Goal: Task Accomplishment & Management: Use online tool/utility

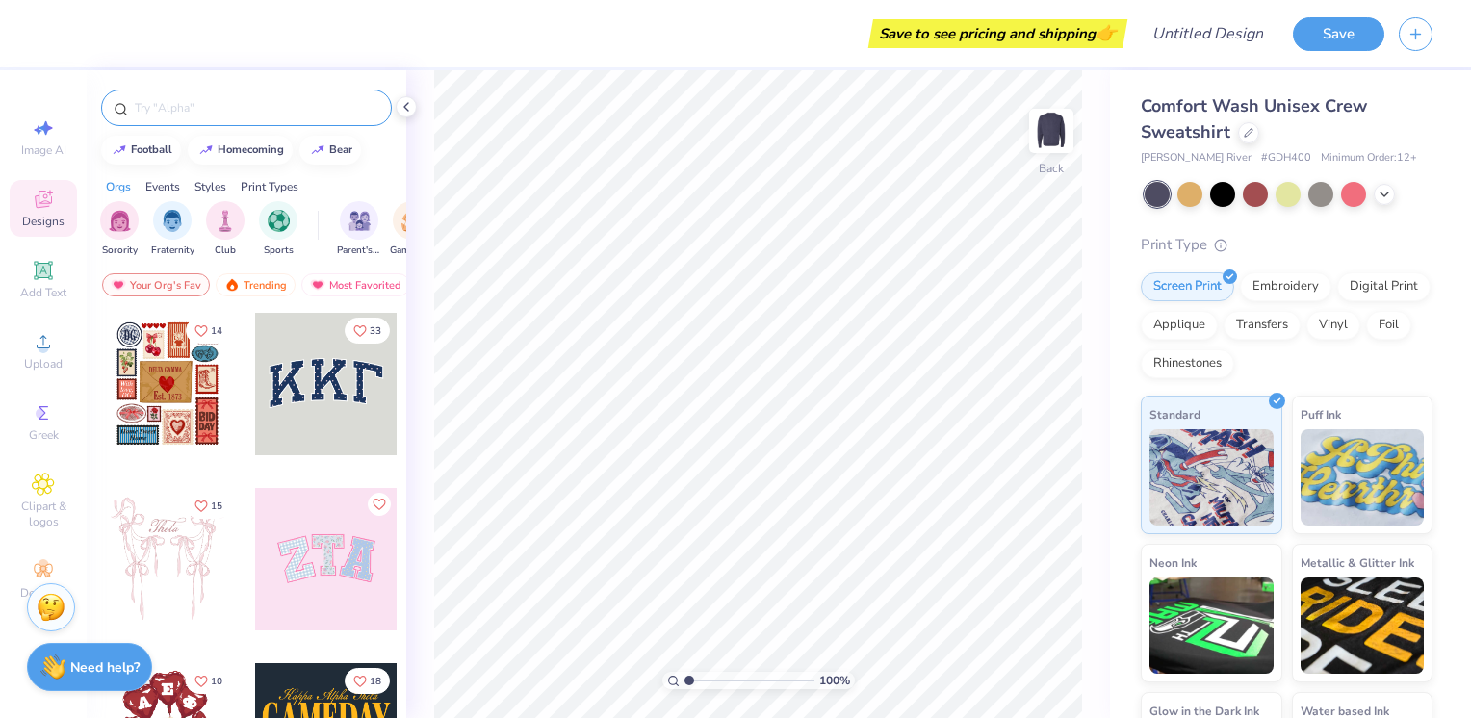
click at [275, 101] on input "text" at bounding box center [256, 107] width 246 height 19
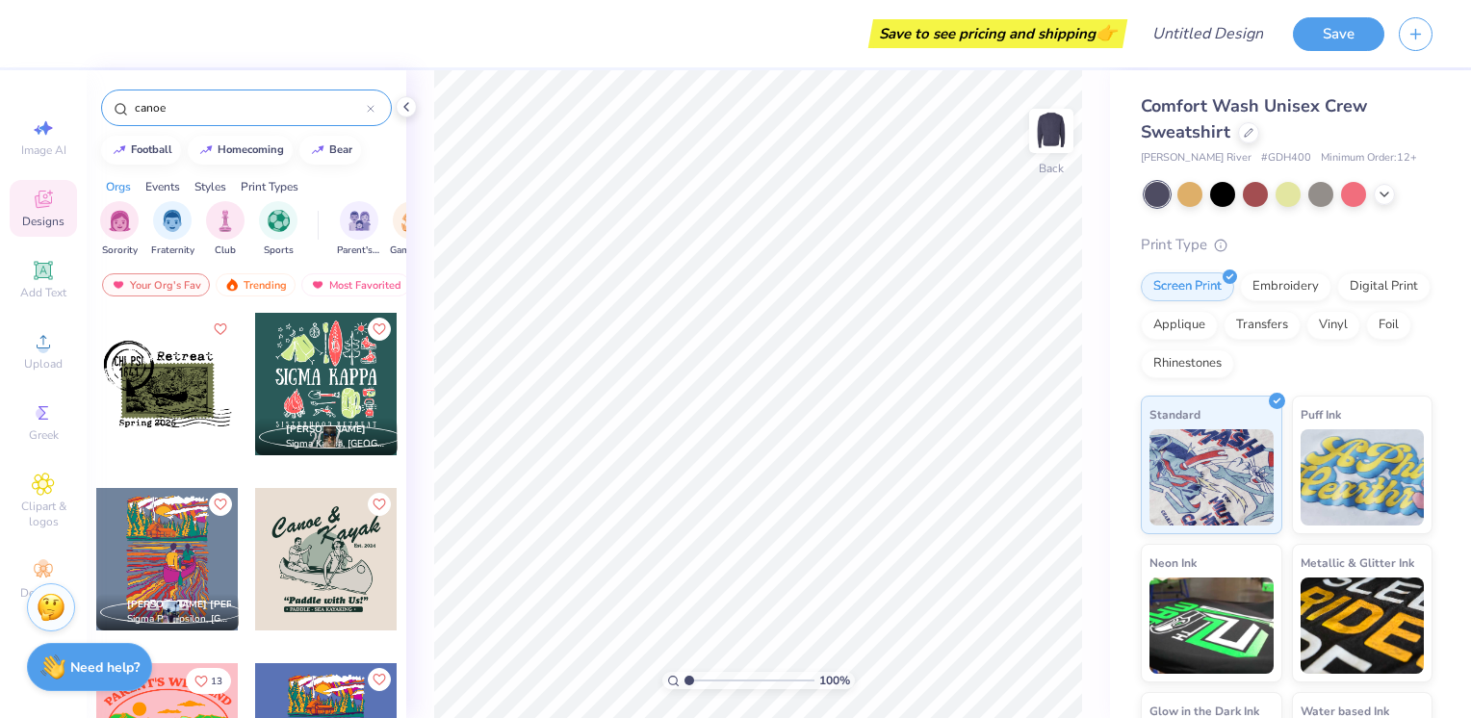
type input "canoe"
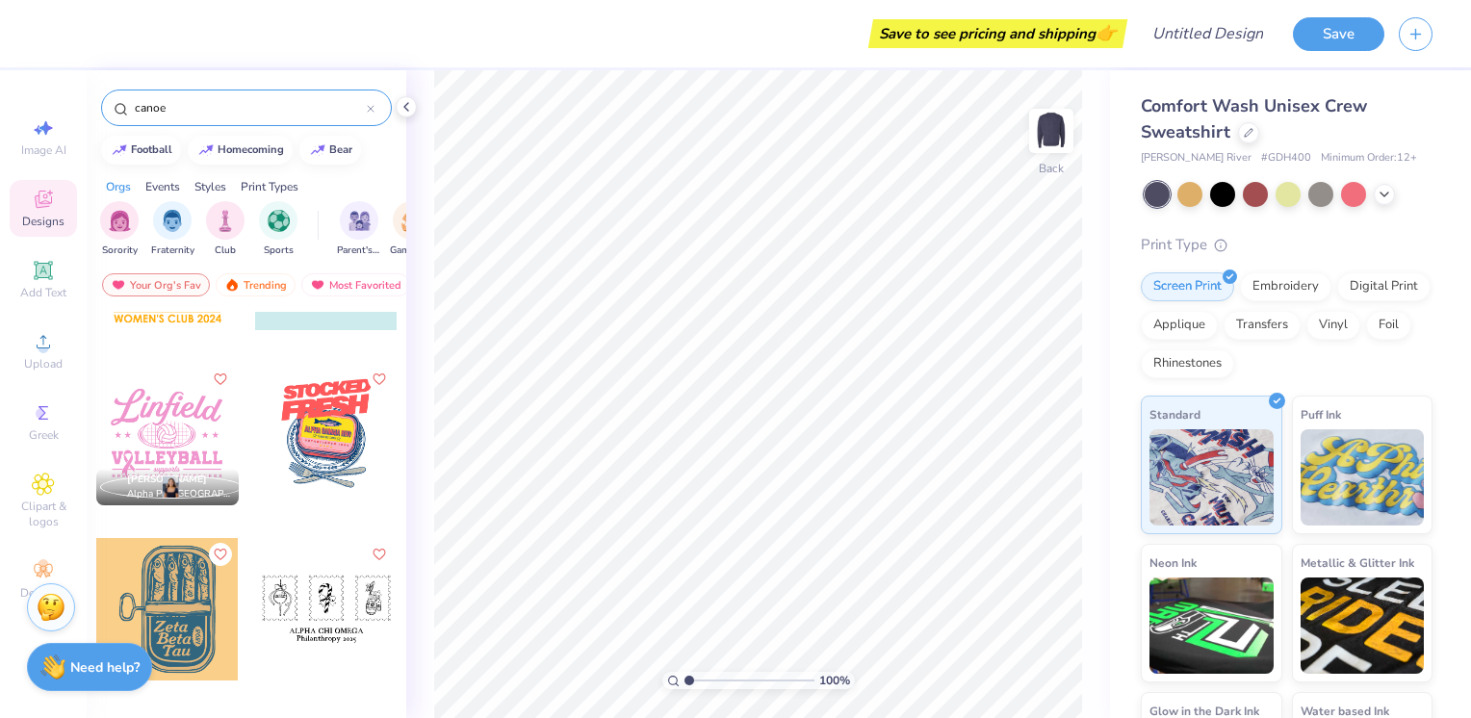
scroll to position [347, 0]
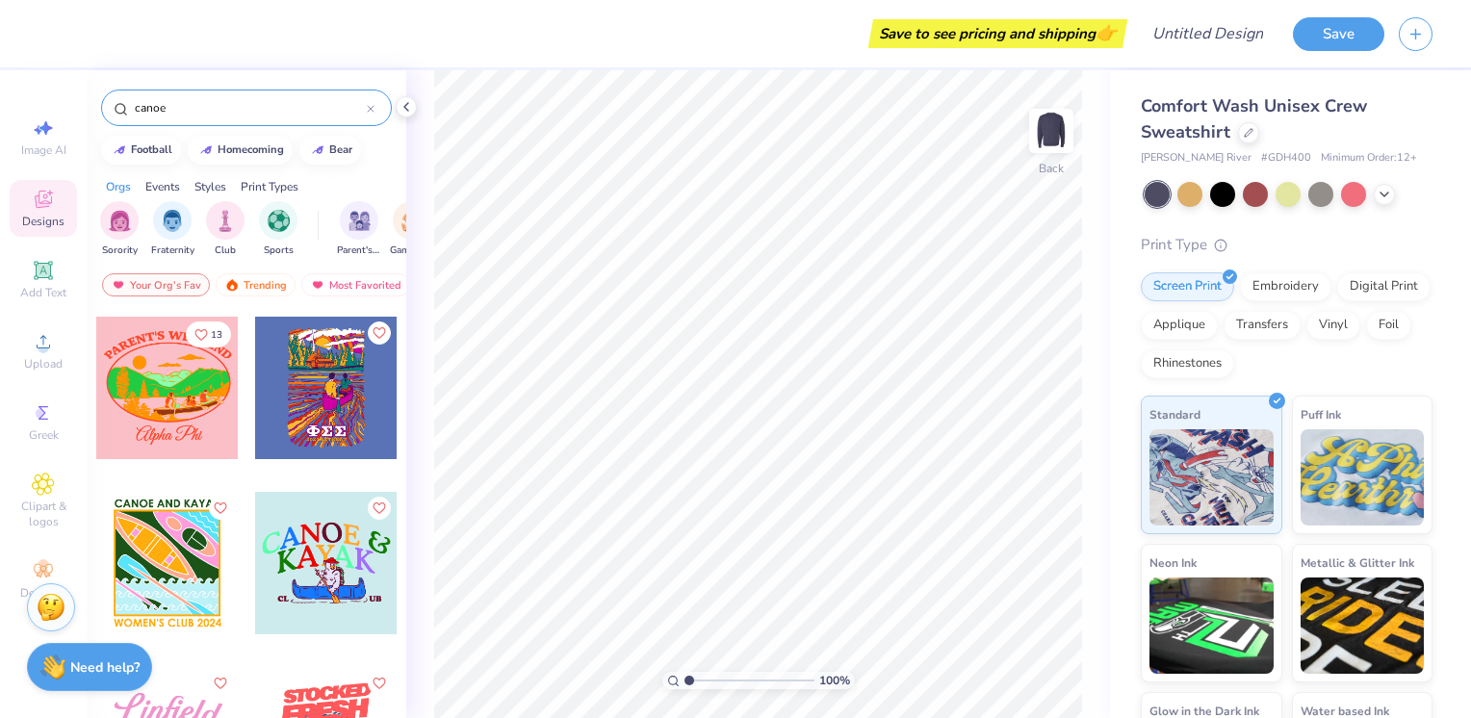
click at [324, 564] on div at bounding box center [326, 563] width 142 height 142
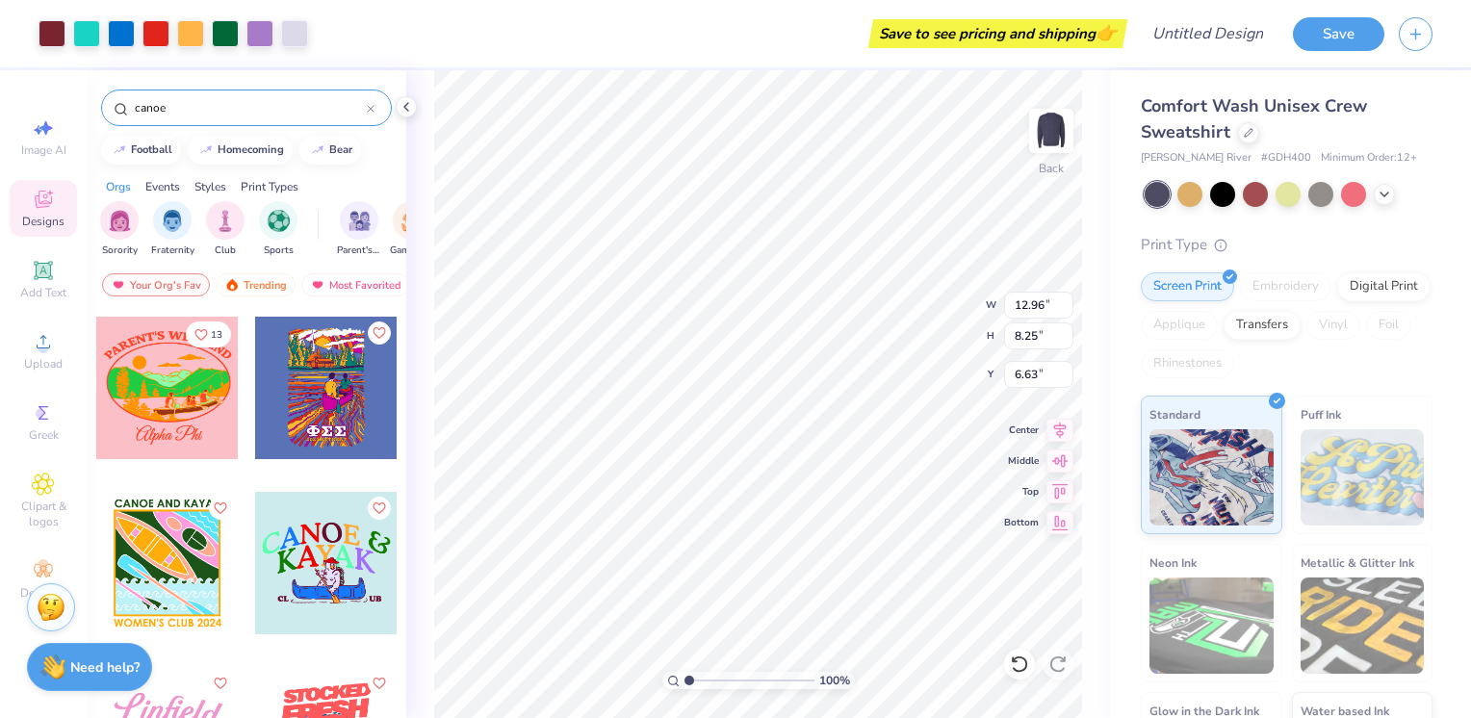
click at [902, 322] on div "100 % Back W 12.96 12.96 " H 8.25 8.25 " Y 6.63 6.63 " Center Middle Top Bottom" at bounding box center [758, 394] width 704 height 648
type input "8.83"
type input "5.62"
type input "4.41"
type input "8.82"
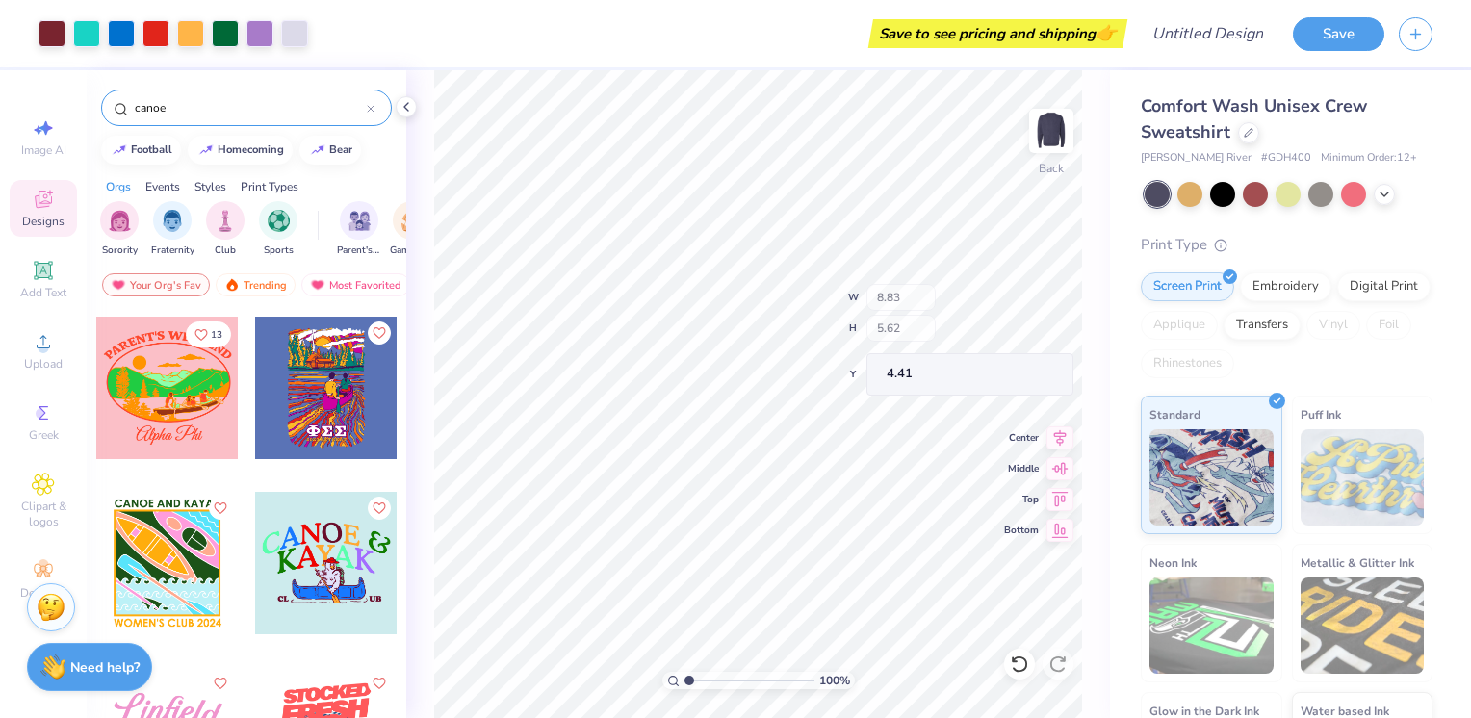
type input "2.17"
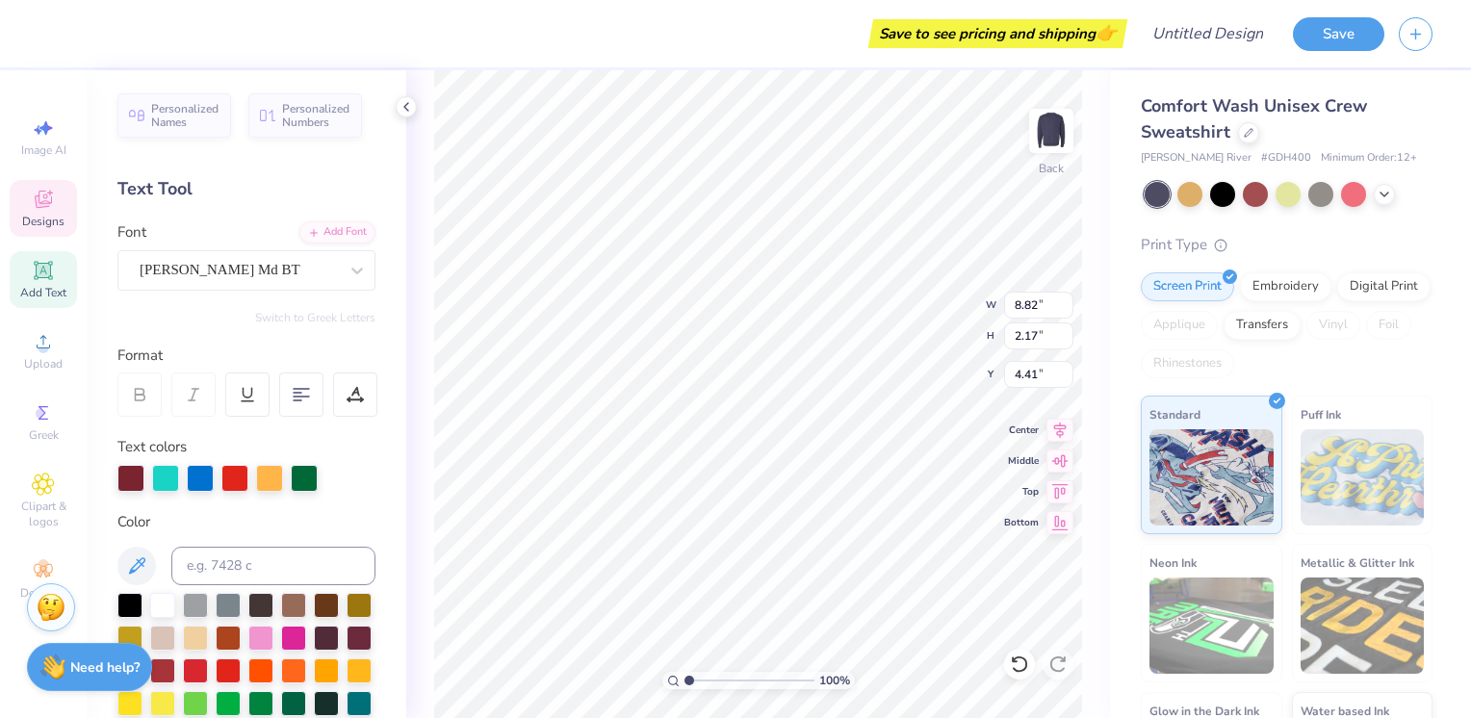
scroll to position [15, 6]
type textarea "UAH AMERICAN &"
type input "10.19"
type input "1.91"
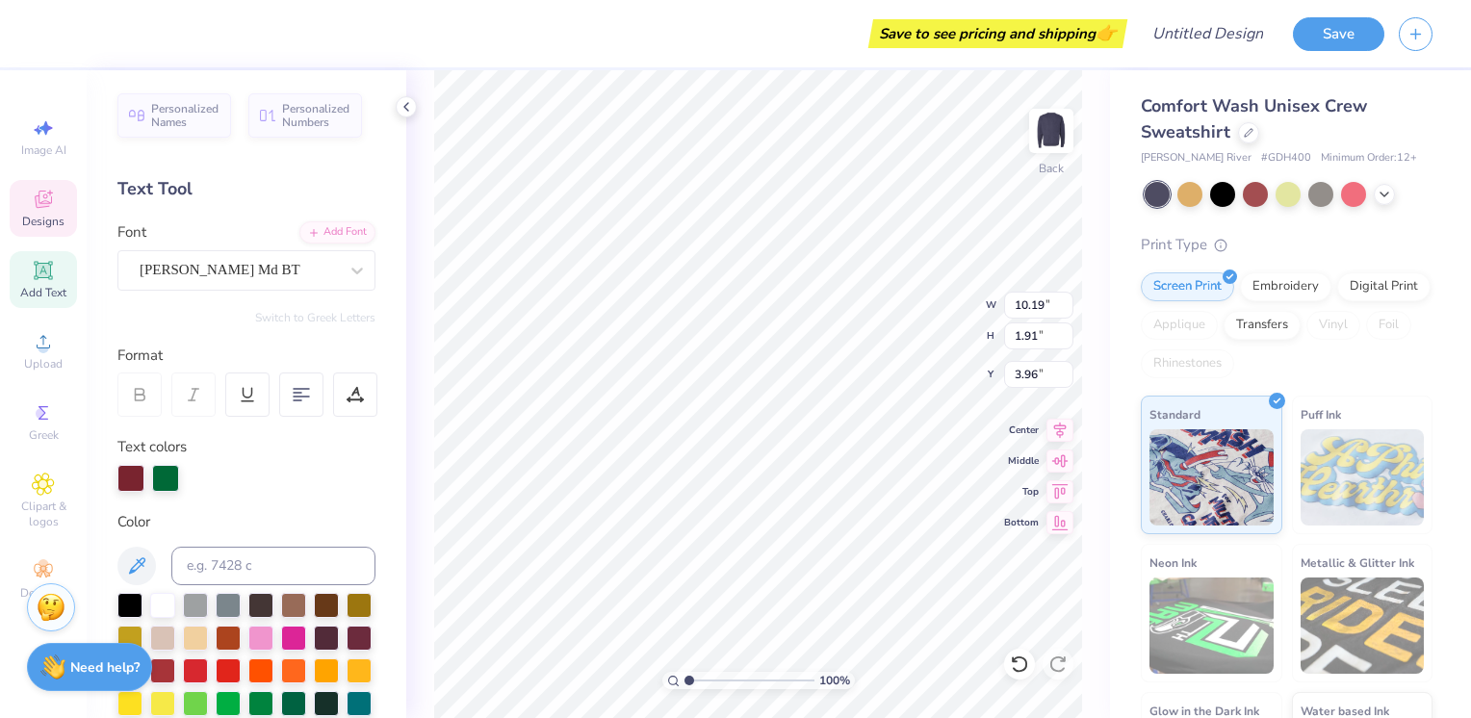
scroll to position [15, 2]
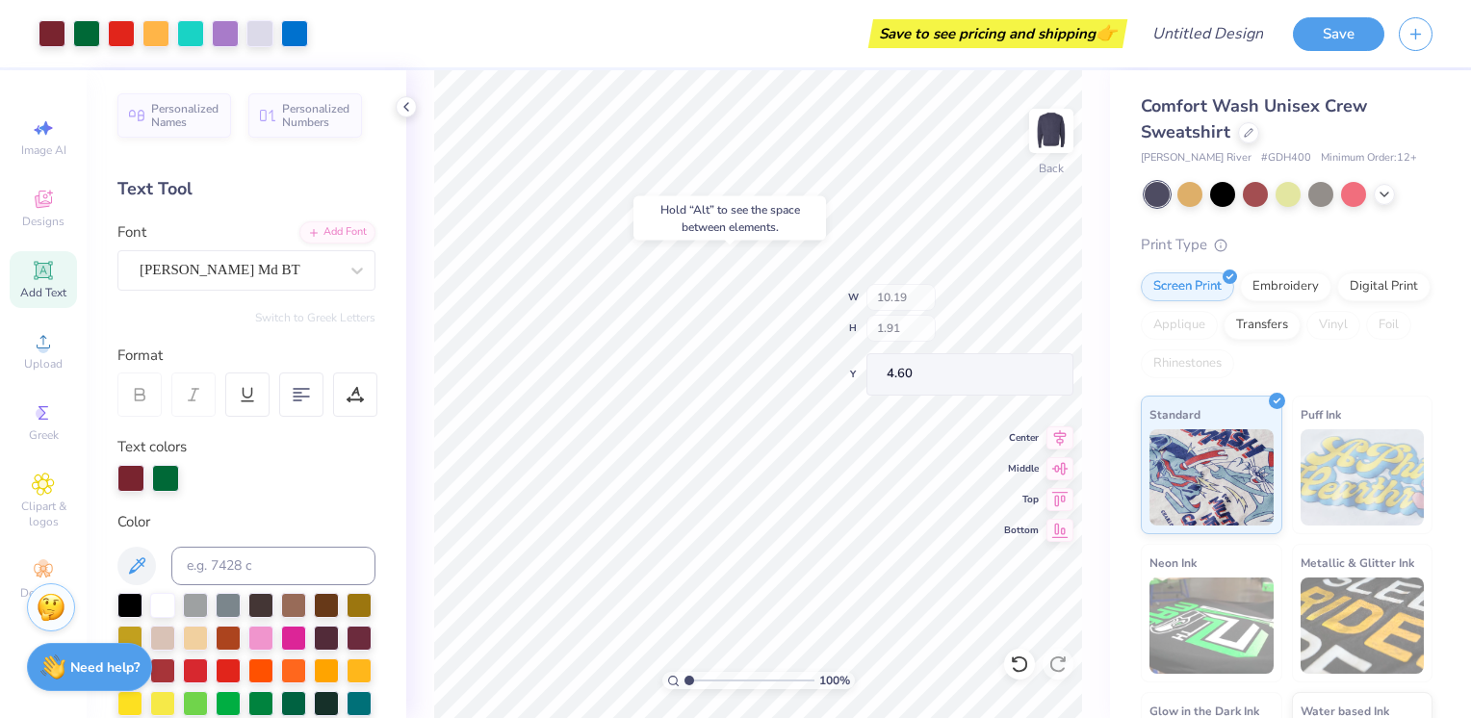
type input "4.60"
type input "4.35"
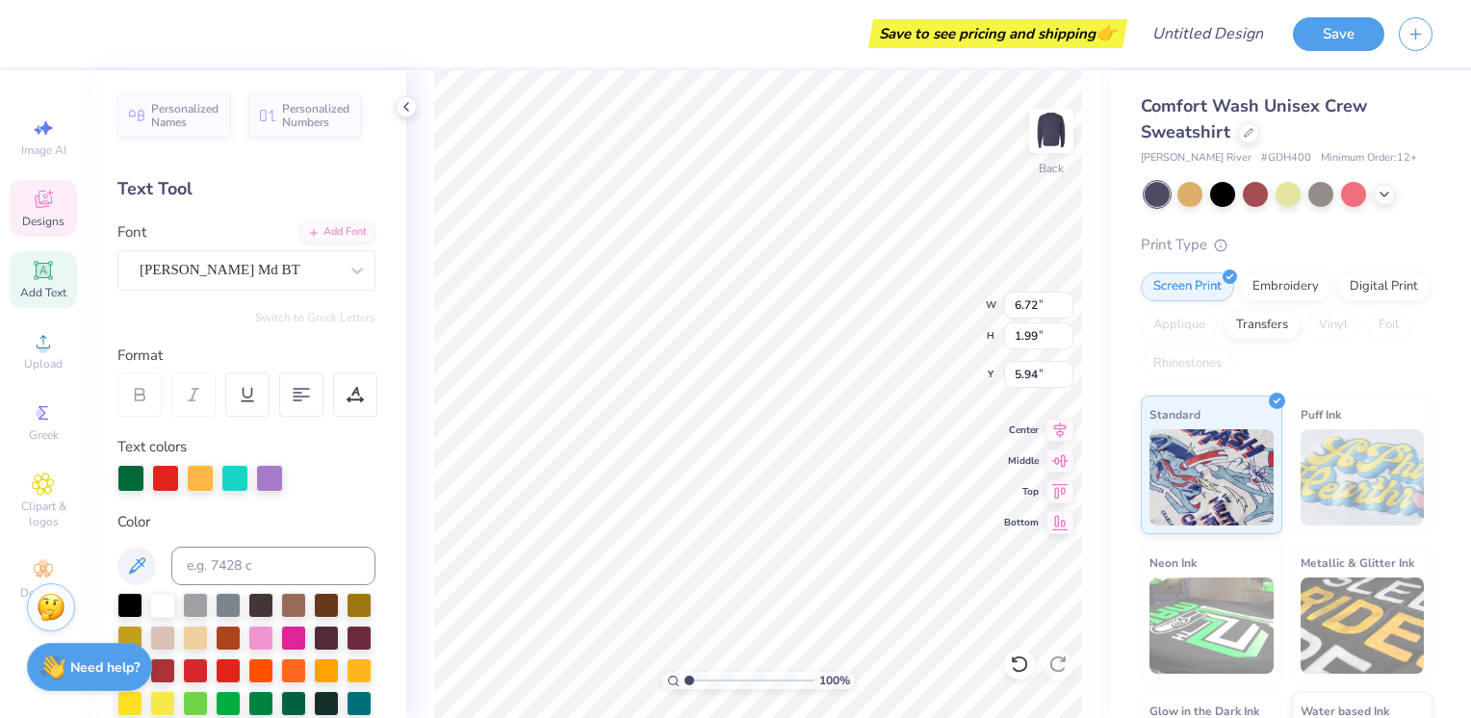
scroll to position [15, 5]
type textarea "UAH ASCE"
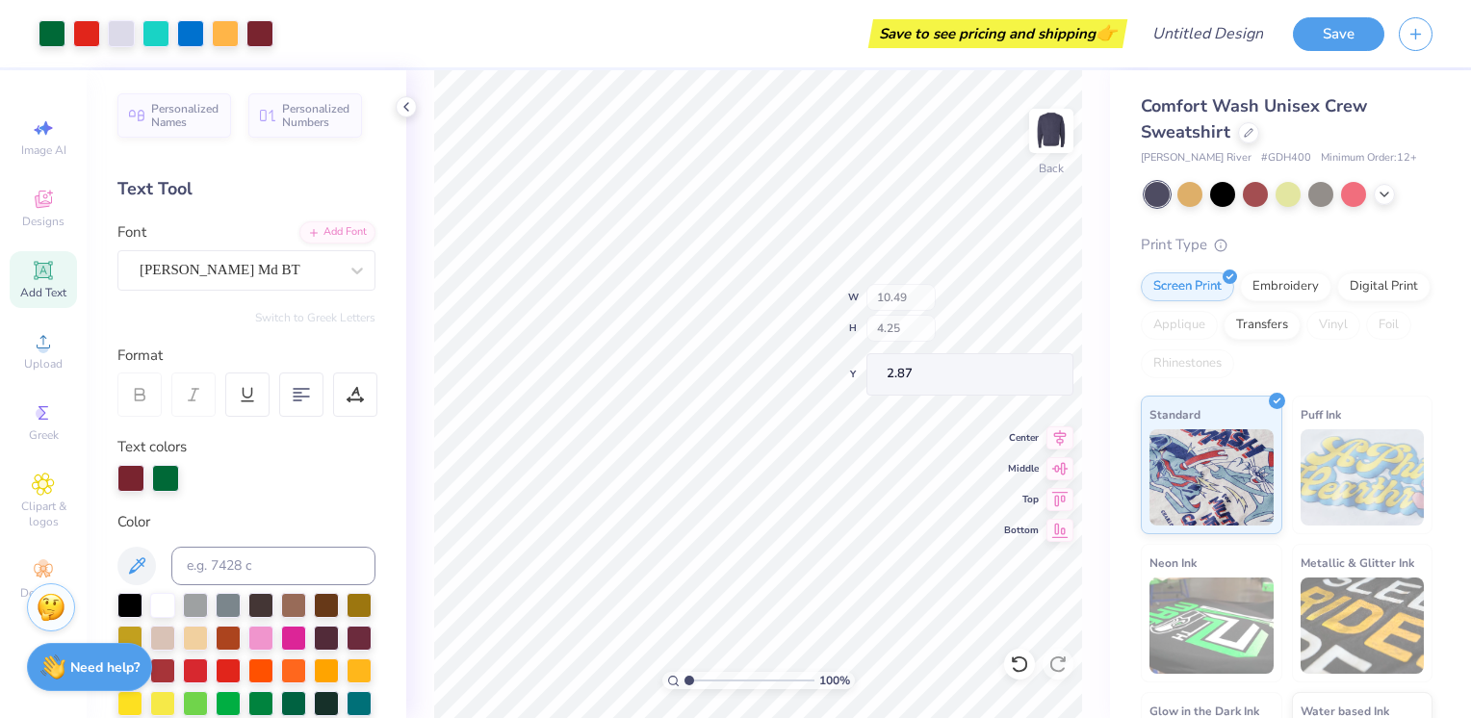
type input "2.87"
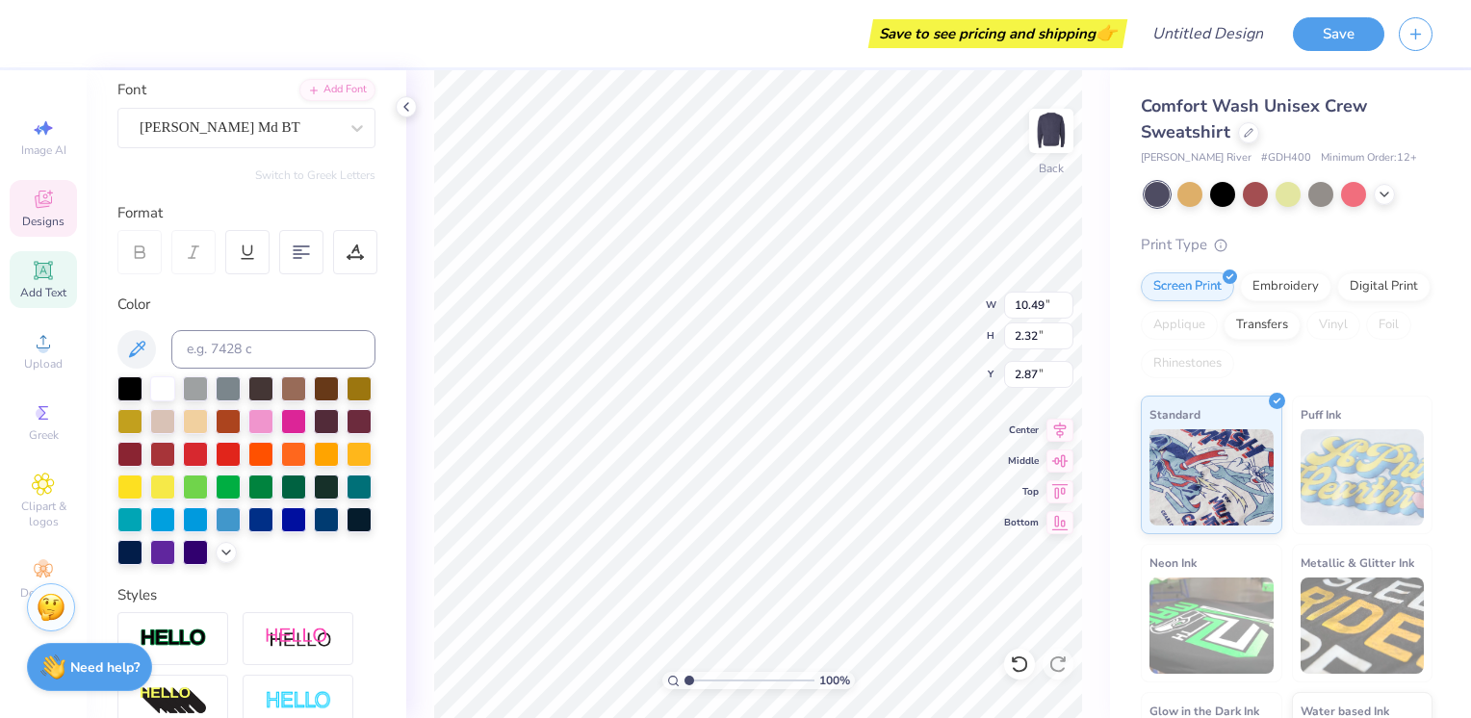
scroll to position [160, 0]
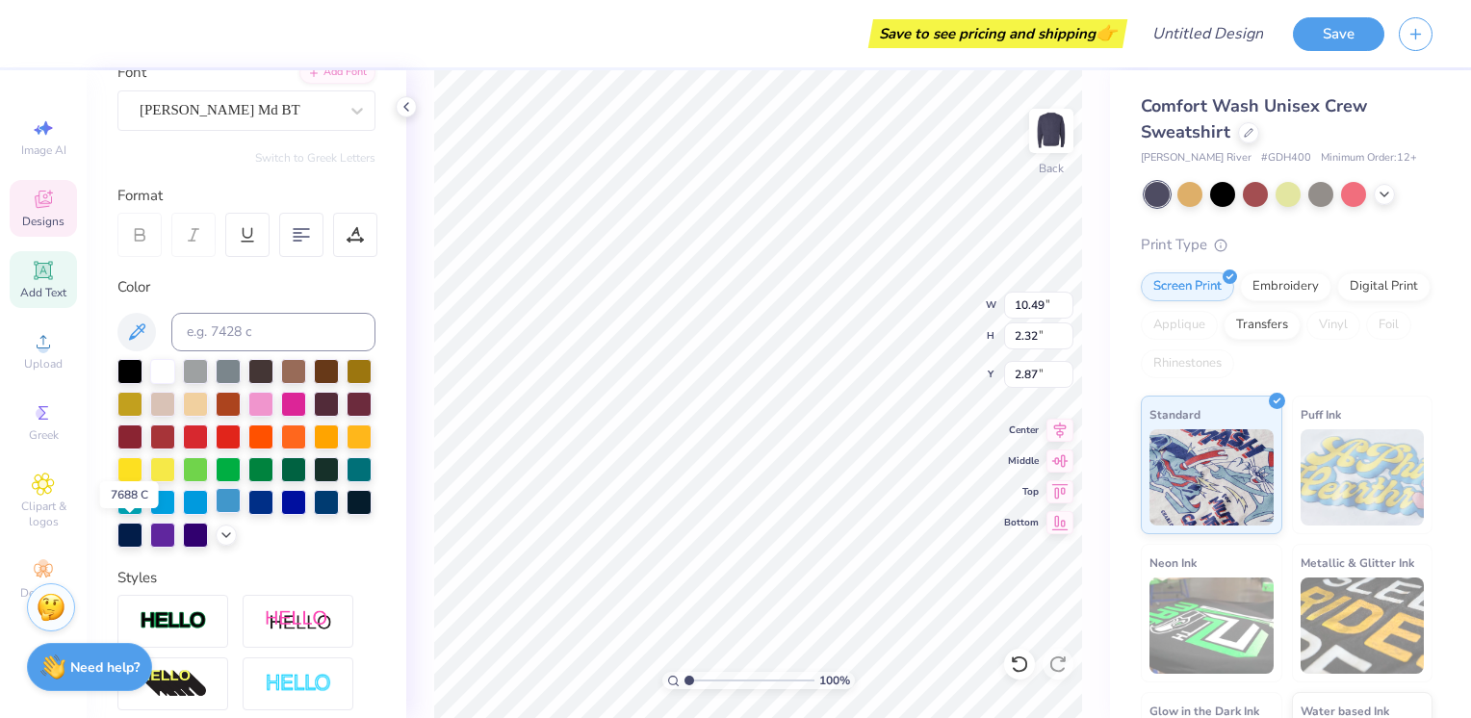
click at [216, 513] on div at bounding box center [228, 500] width 25 height 25
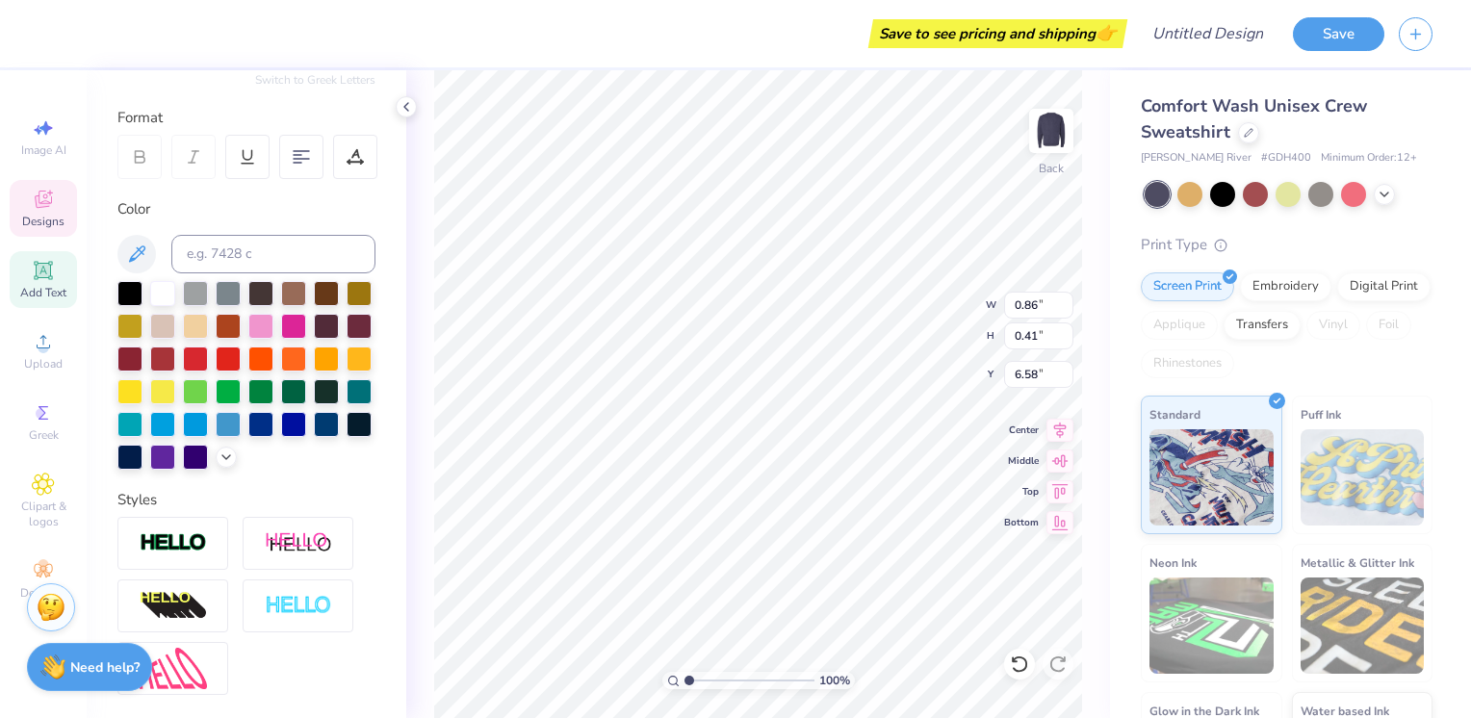
scroll to position [239, 0]
click at [216, 434] on div at bounding box center [228, 421] width 25 height 25
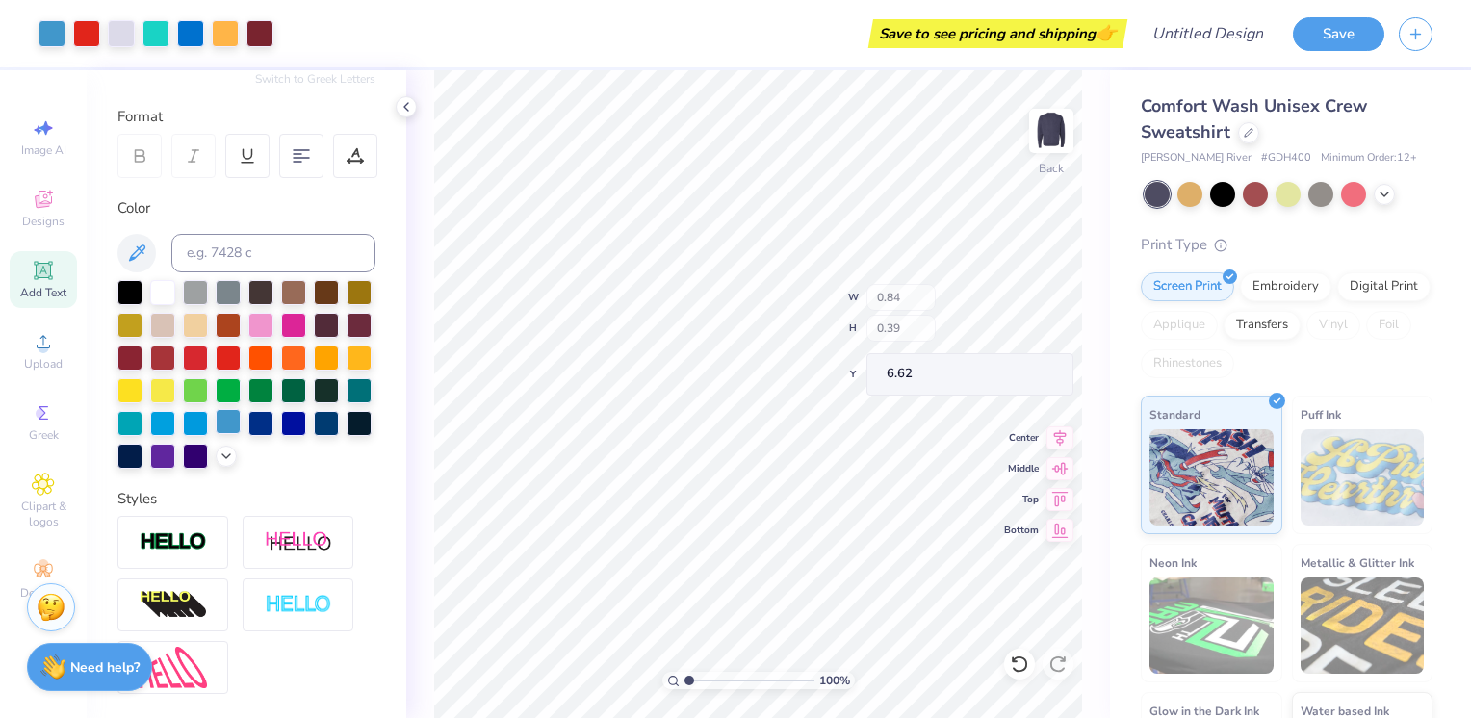
type input "0.84"
type input "0.39"
type input "6.62"
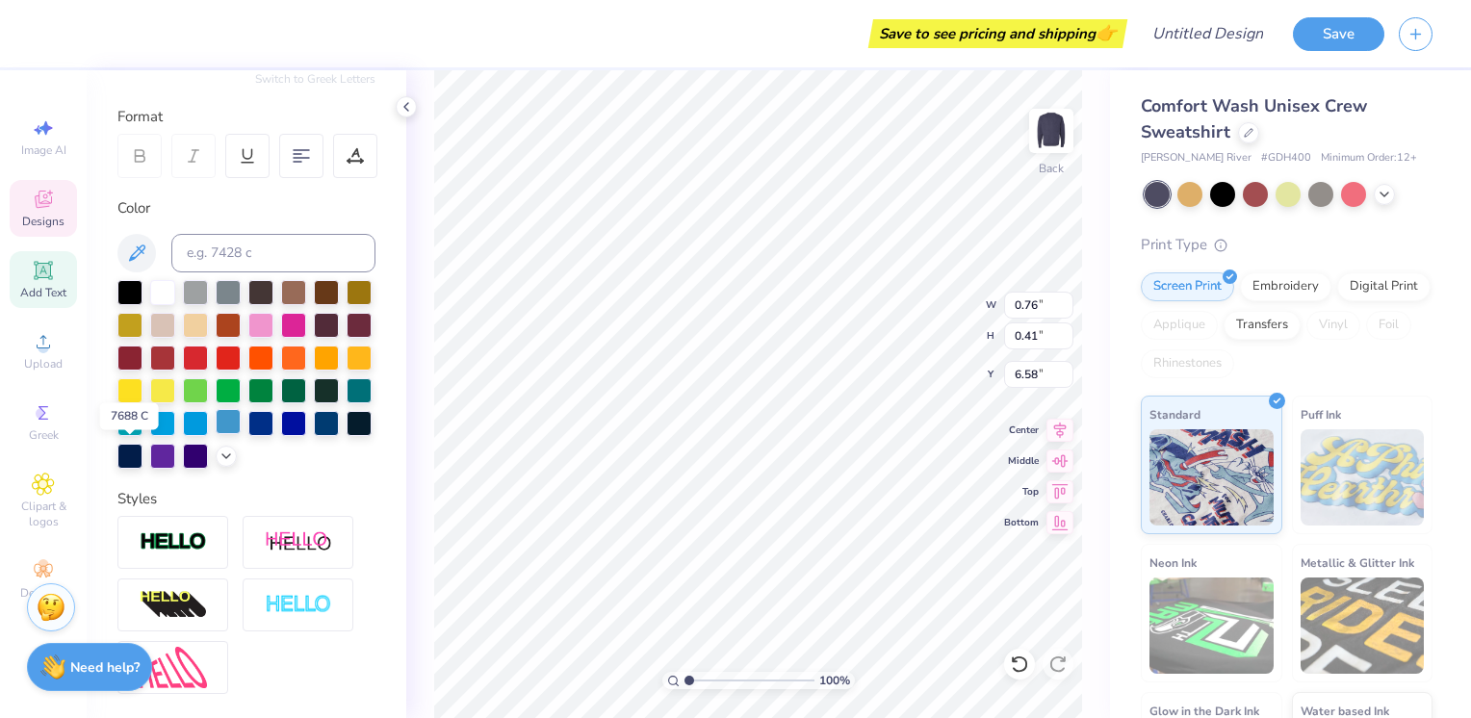
click at [216, 434] on div at bounding box center [228, 421] width 25 height 25
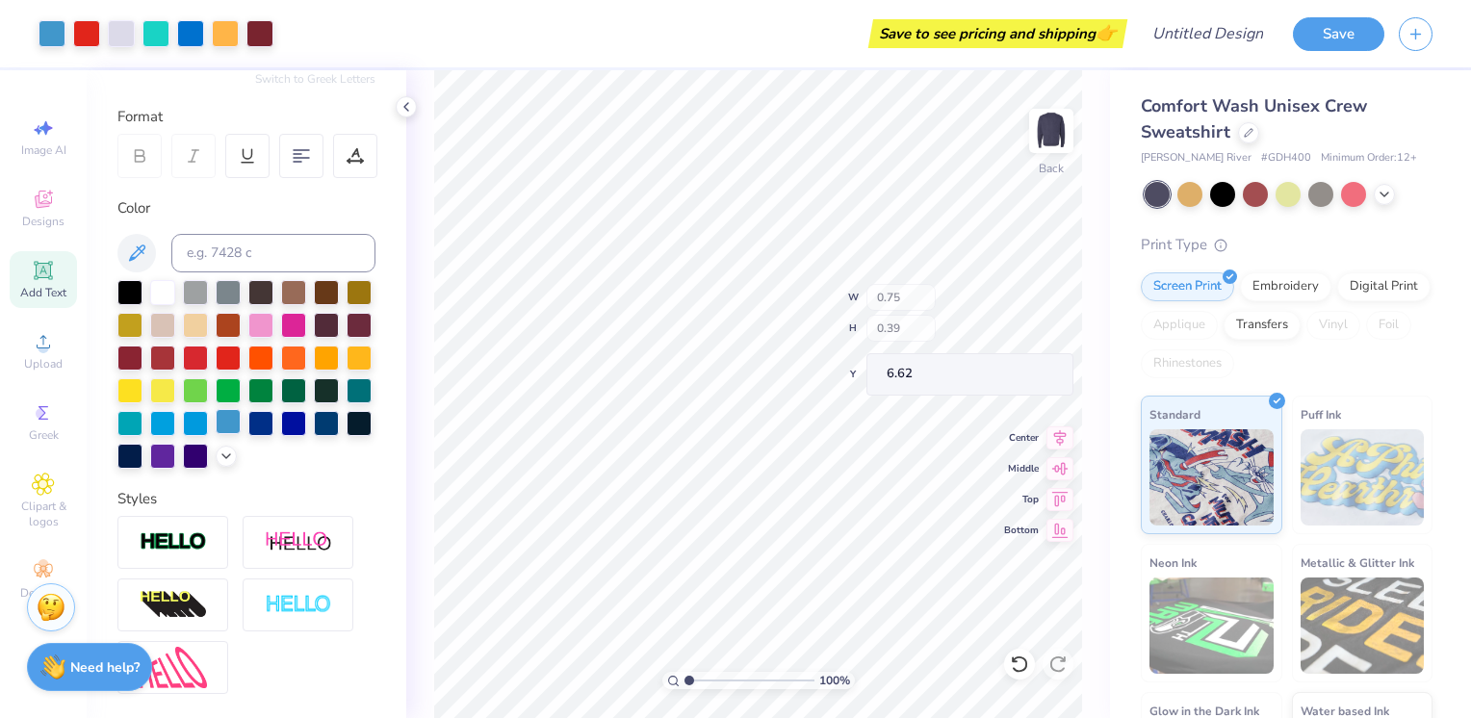
type input "0.75"
type input "0.39"
type input "6.62"
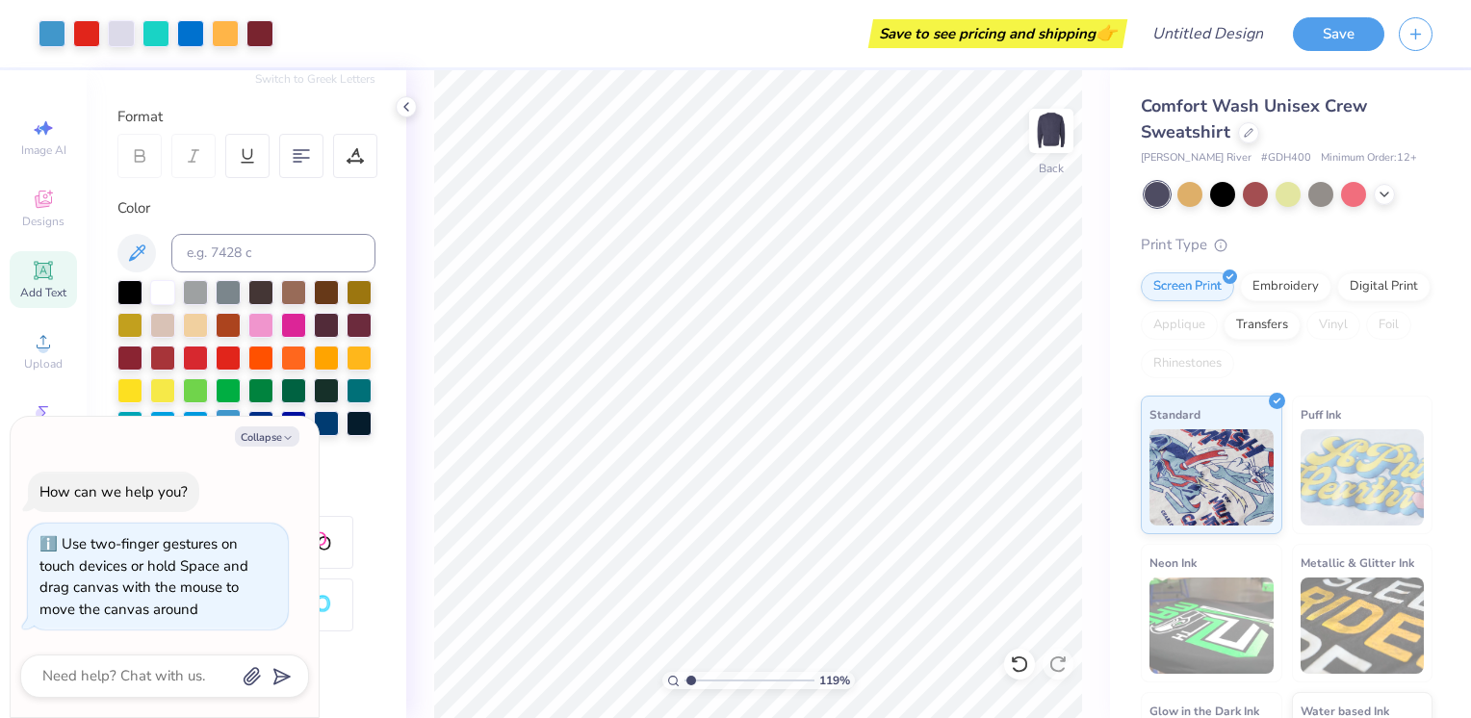
type input "1.09590366223489"
click at [290, 436] on icon "button" at bounding box center [288, 438] width 12 height 12
type textarea "x"
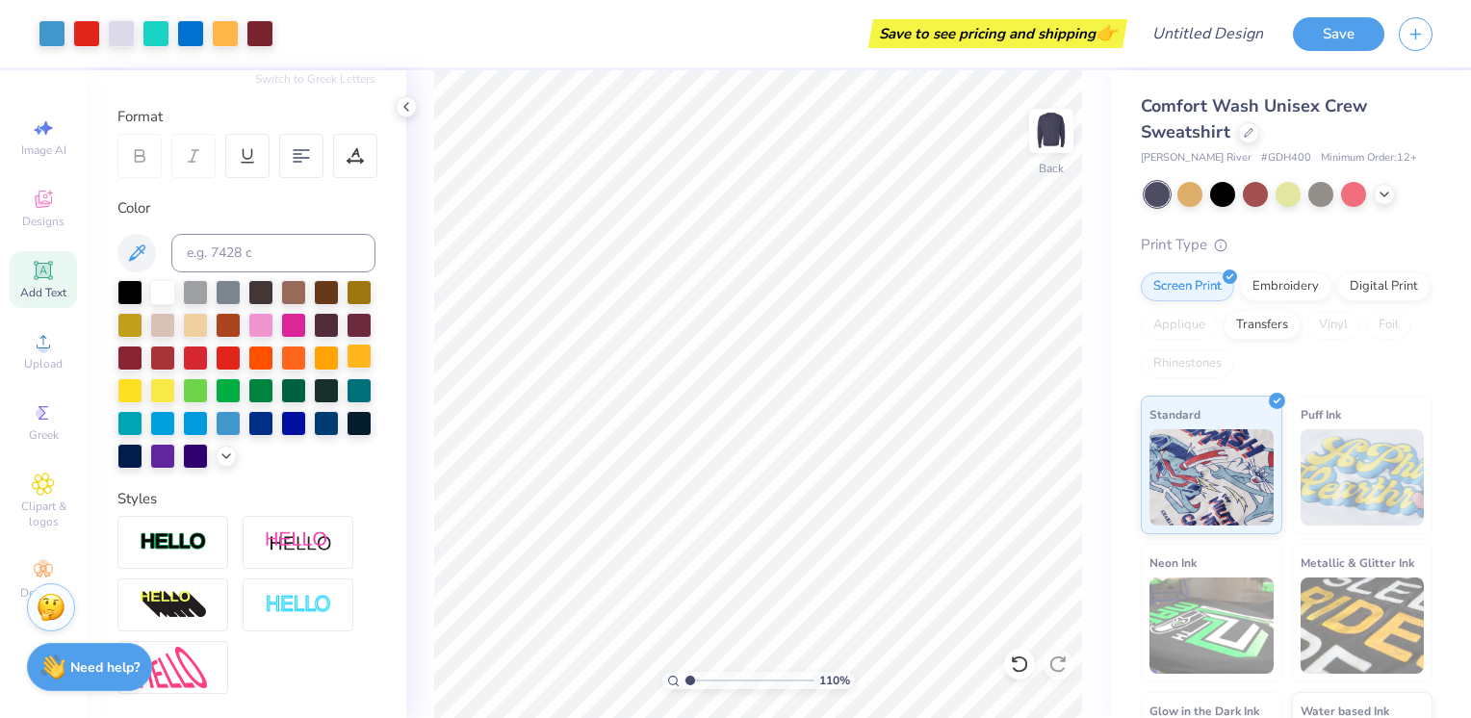
scroll to position [0, 0]
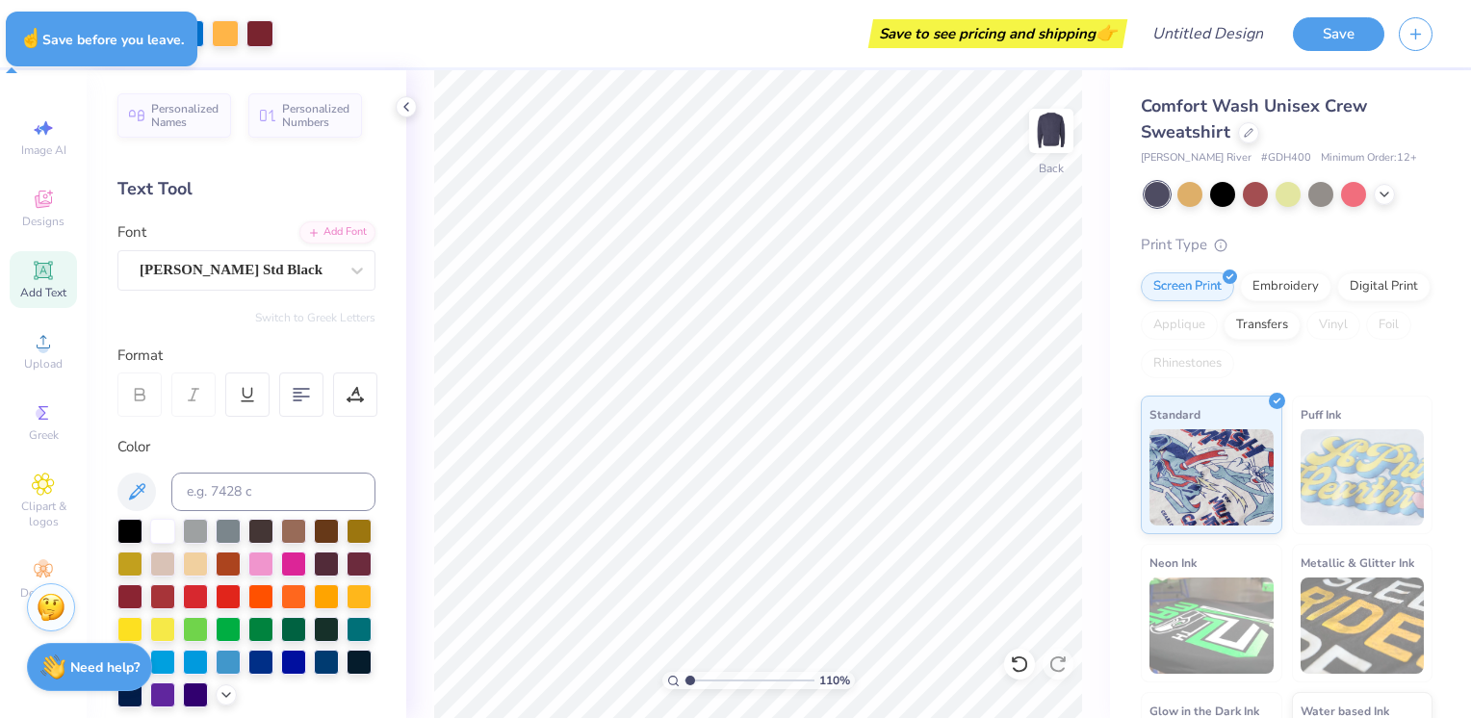
type input "1.09590366223489"
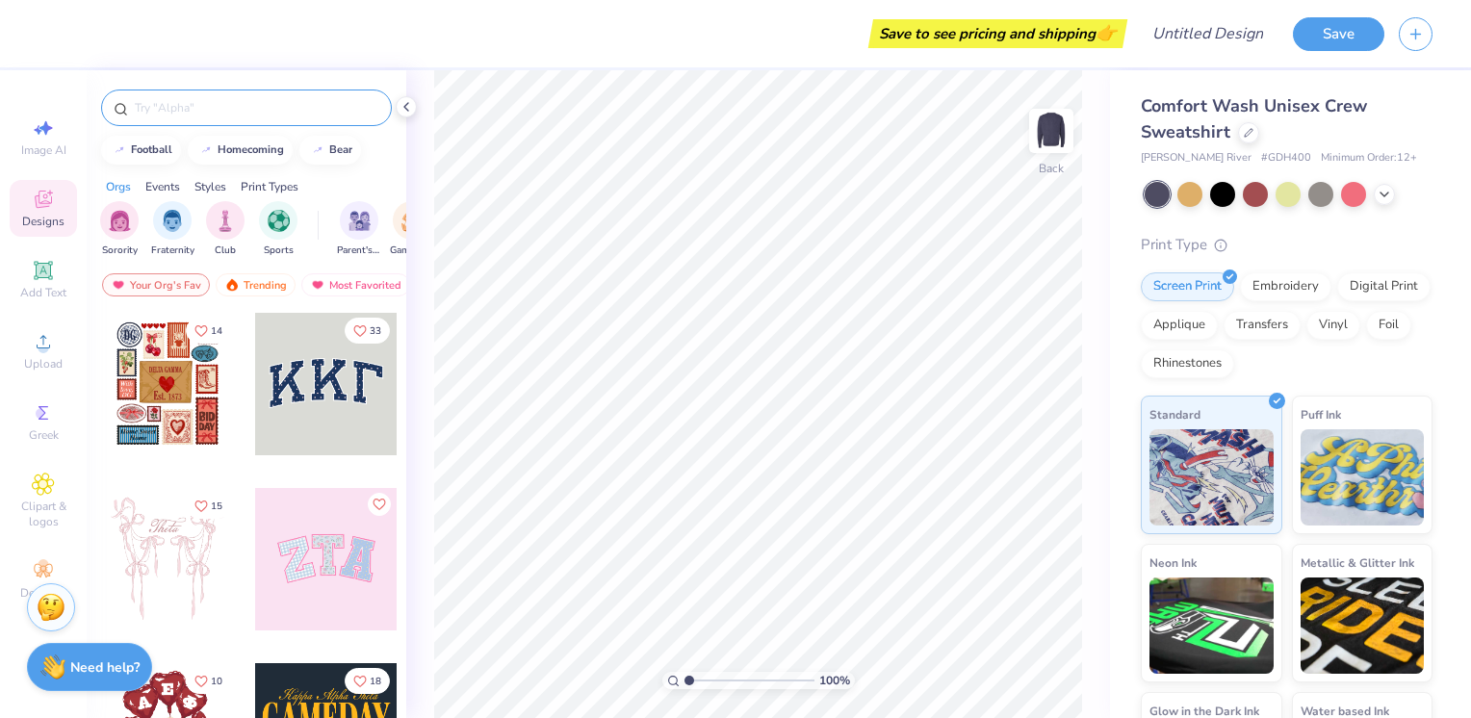
click at [250, 109] on input "text" at bounding box center [256, 107] width 246 height 19
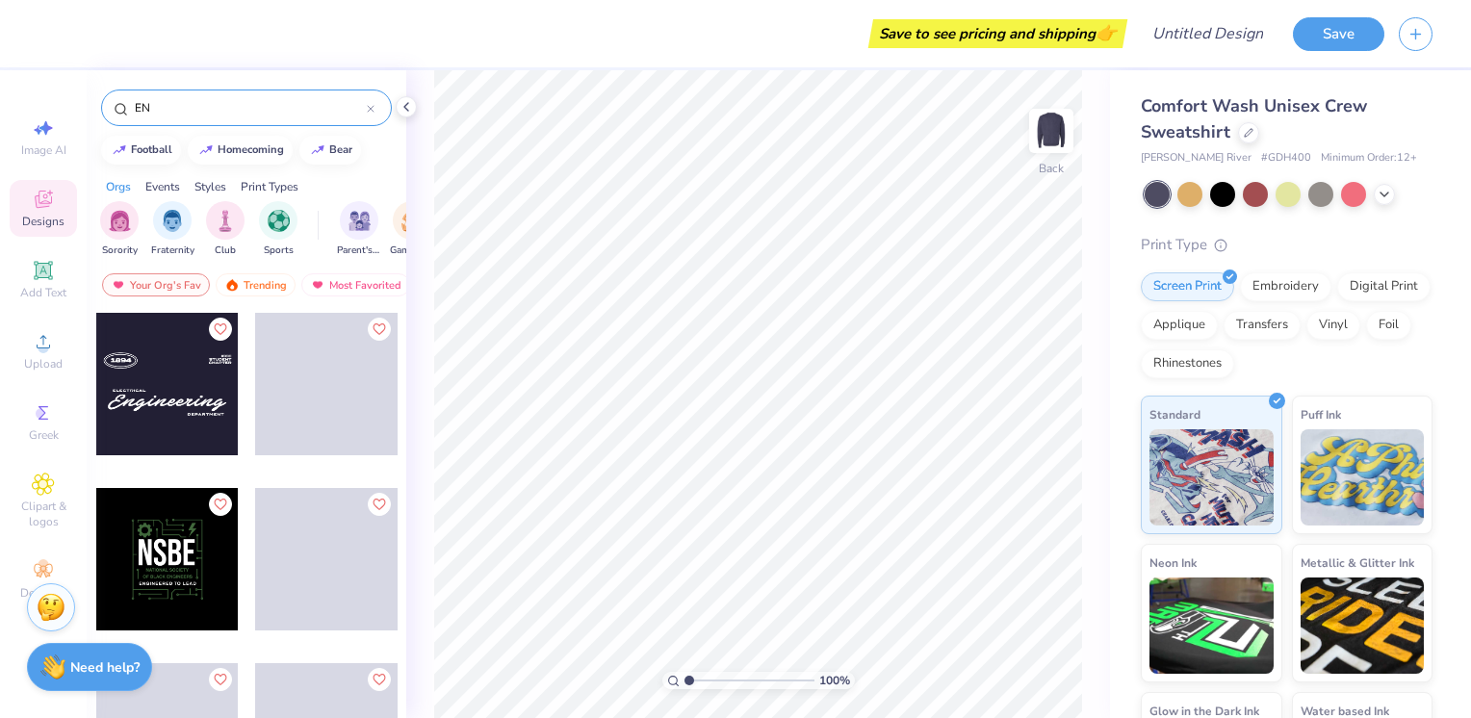
type input "E"
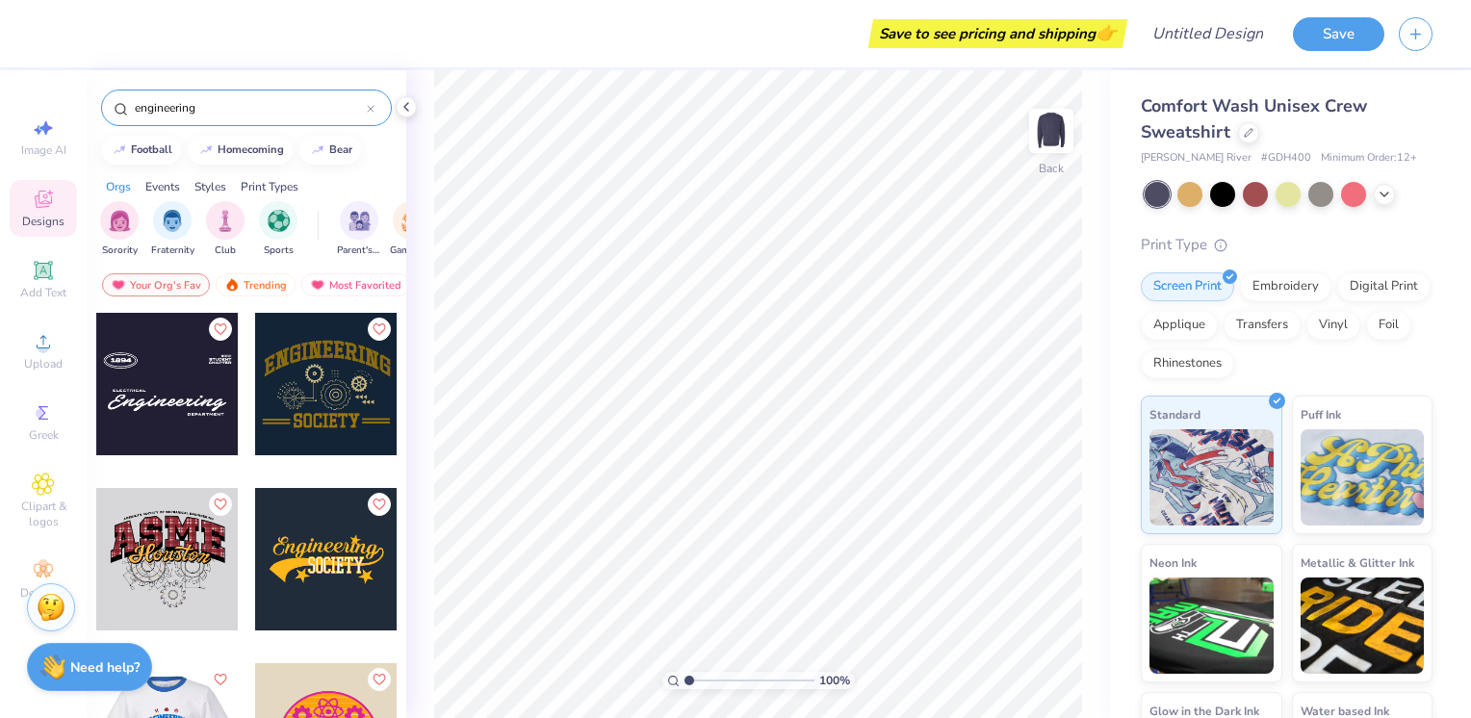
type input "engineering"
click at [146, 441] on div at bounding box center [167, 384] width 142 height 142
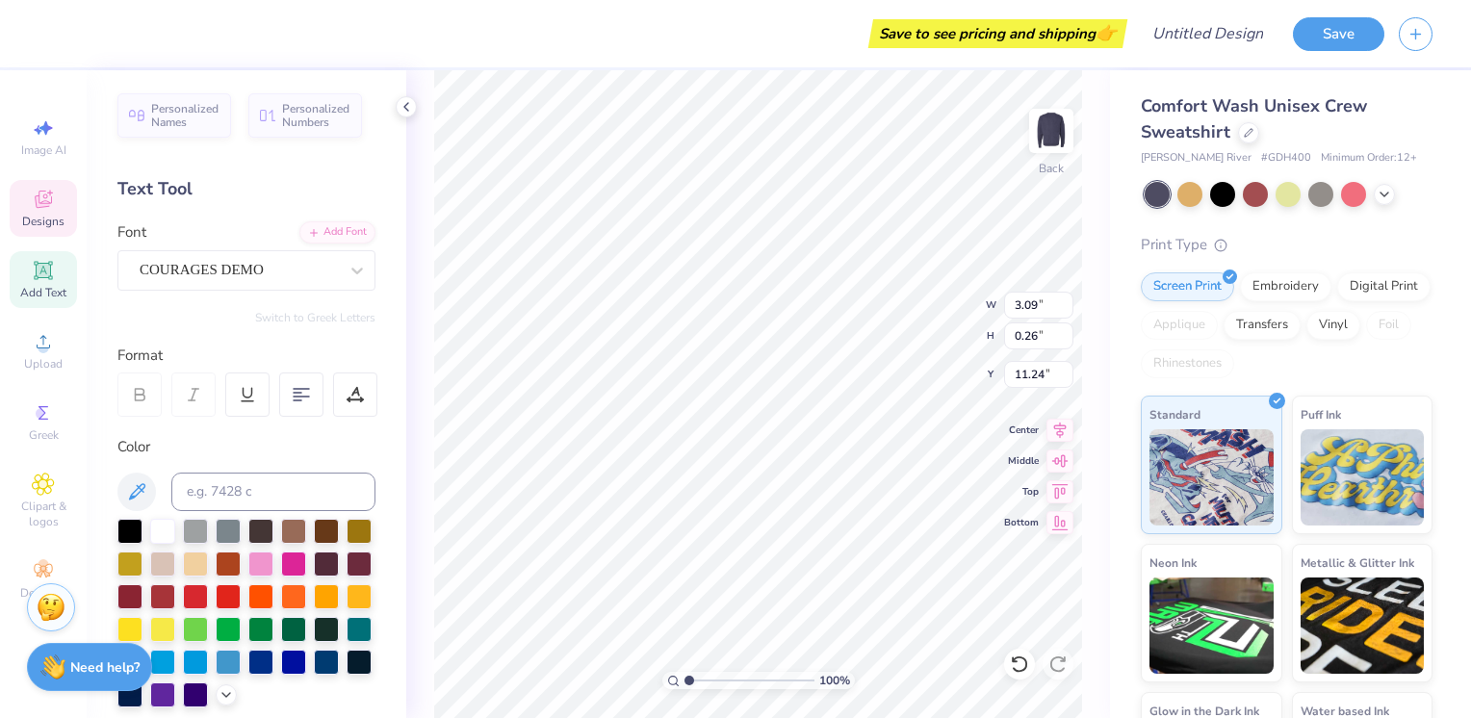
scroll to position [15, 2]
type textarea "E"
type textarea "american society of civil"
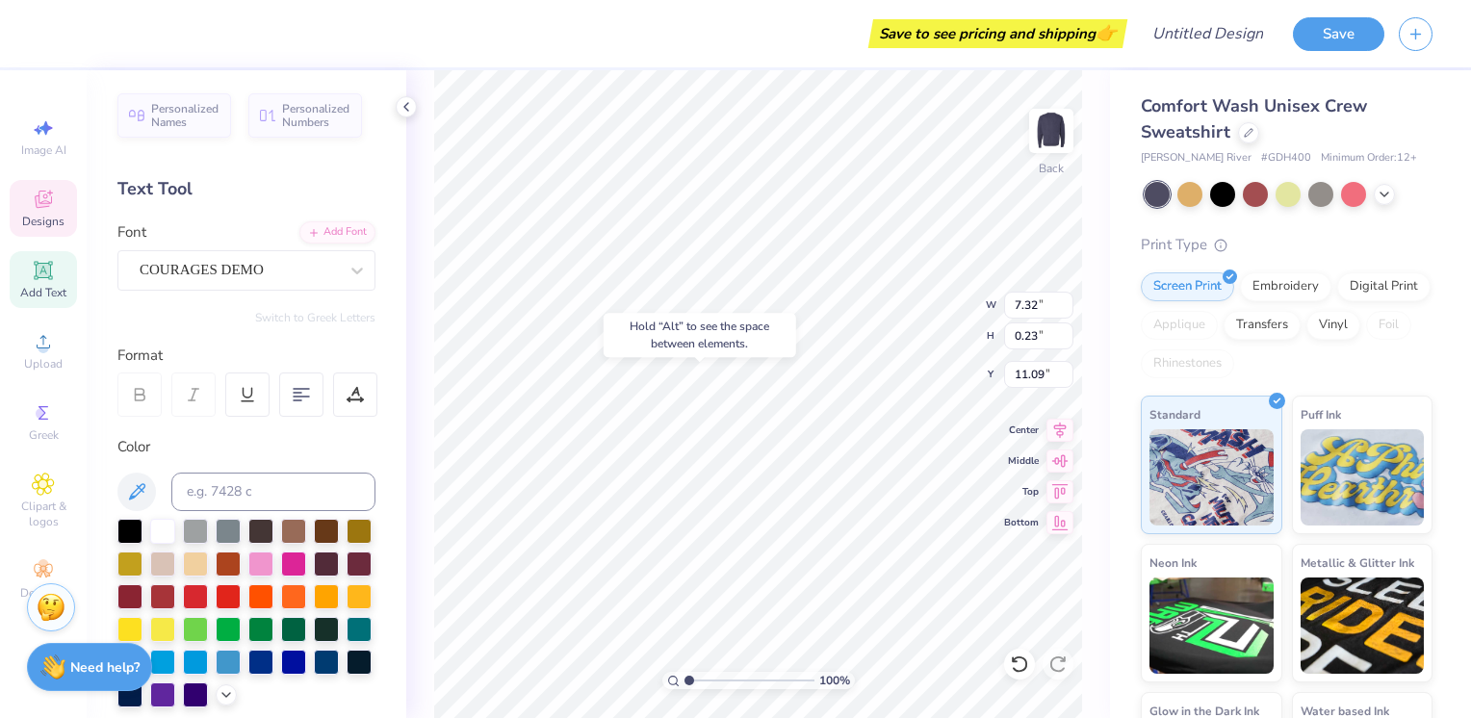
type input "11.09"
type input "0.94"
type input "0.24"
type input "8.00"
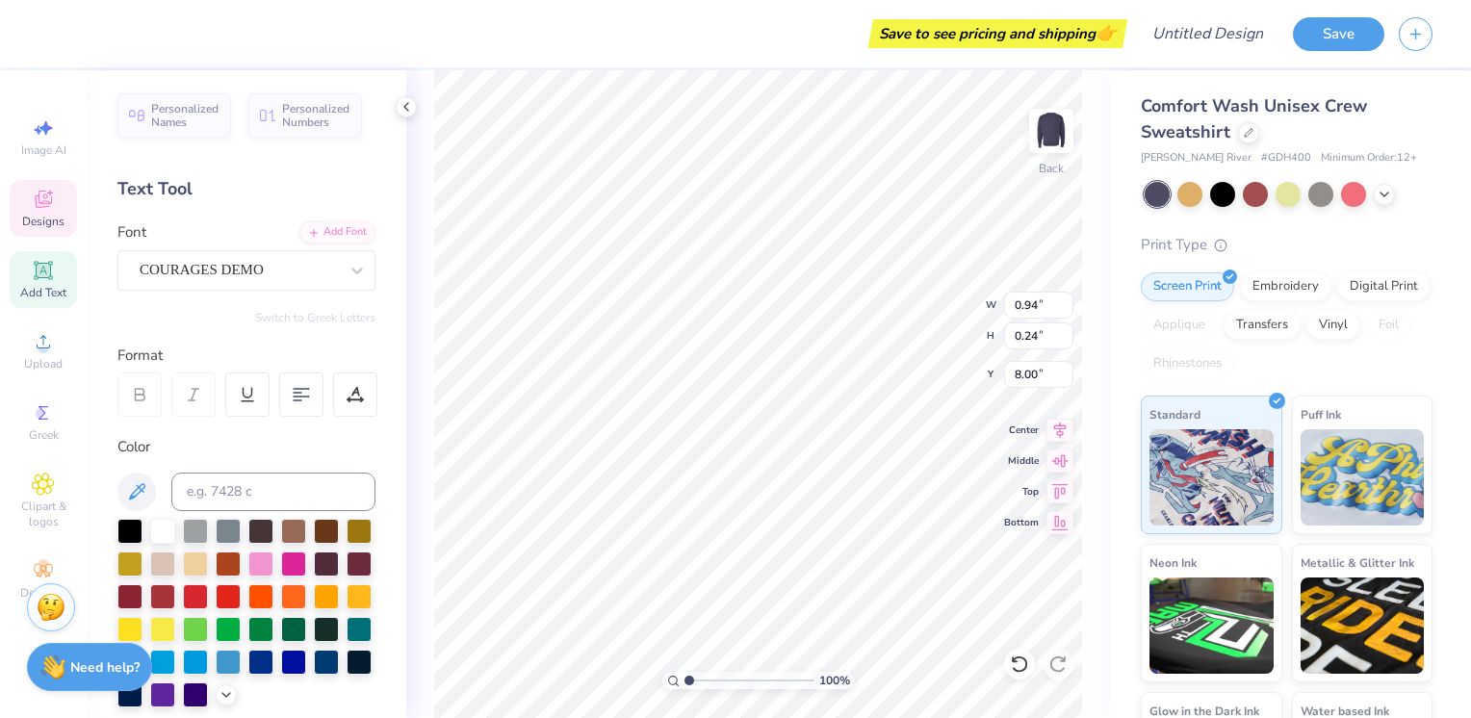
type textarea "I"
type textarea "UAH"
type input "0.50"
type input "1.98830709378781"
type textarea "1"
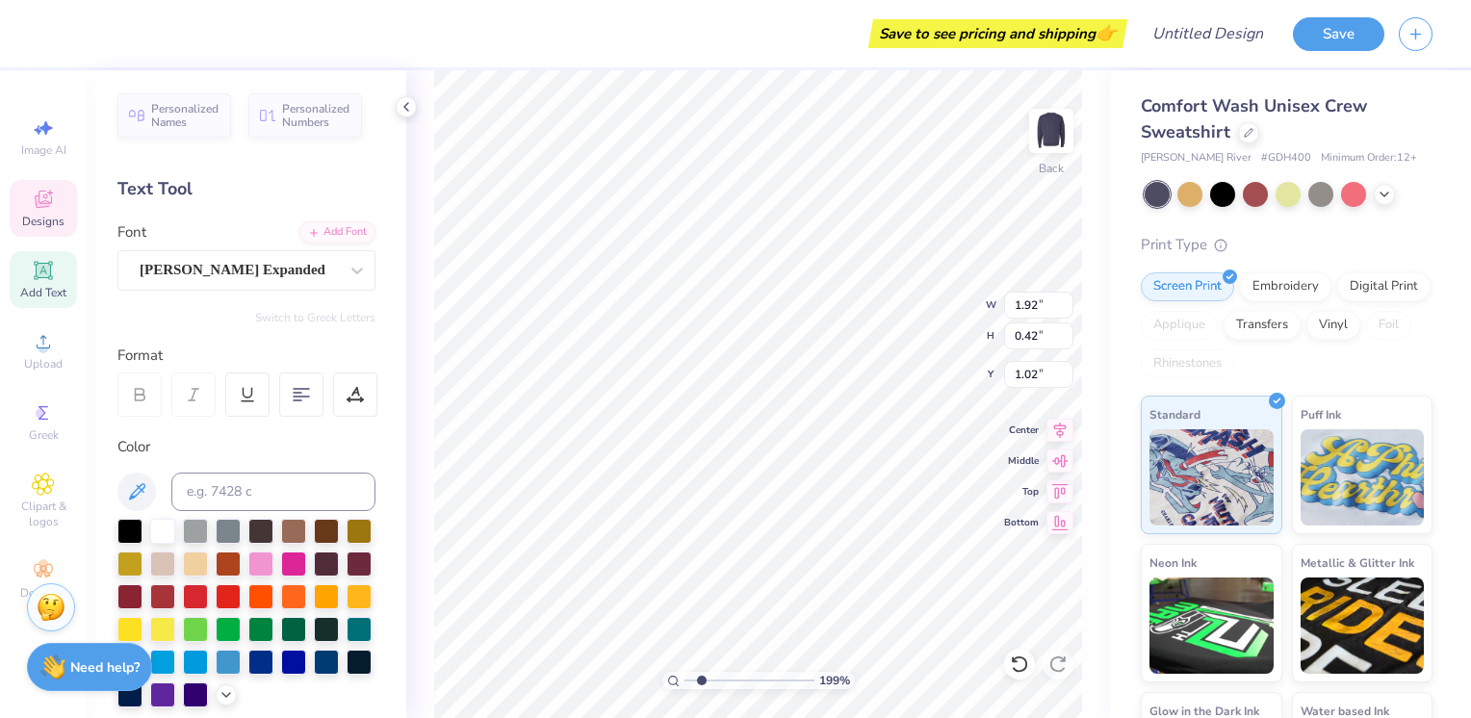
type input "1.98830709378781"
type textarea "19"
type input "1.98830709378781"
type textarea "199"
type input "1.98830709378781"
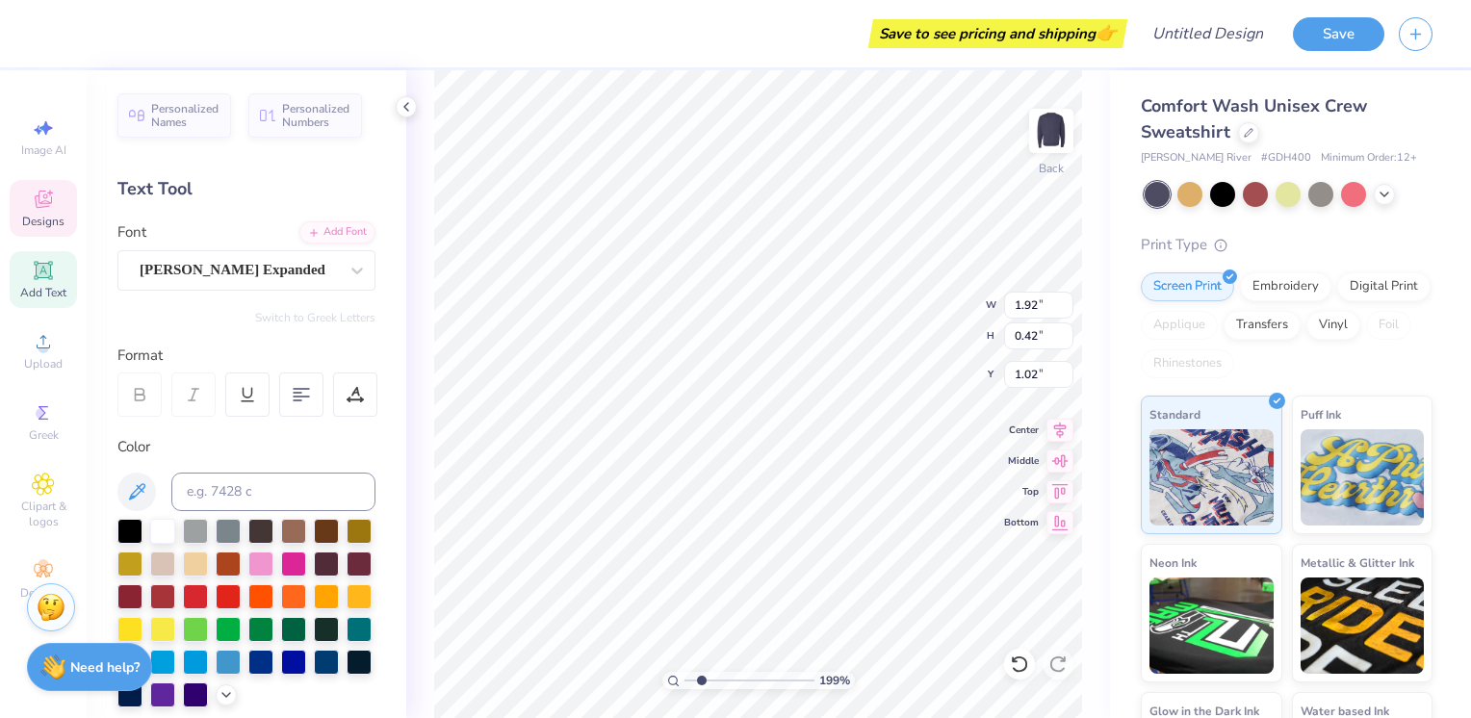
type textarea "1999"
type input "1.308494099485"
type input "2.92"
type input "1.308494099485"
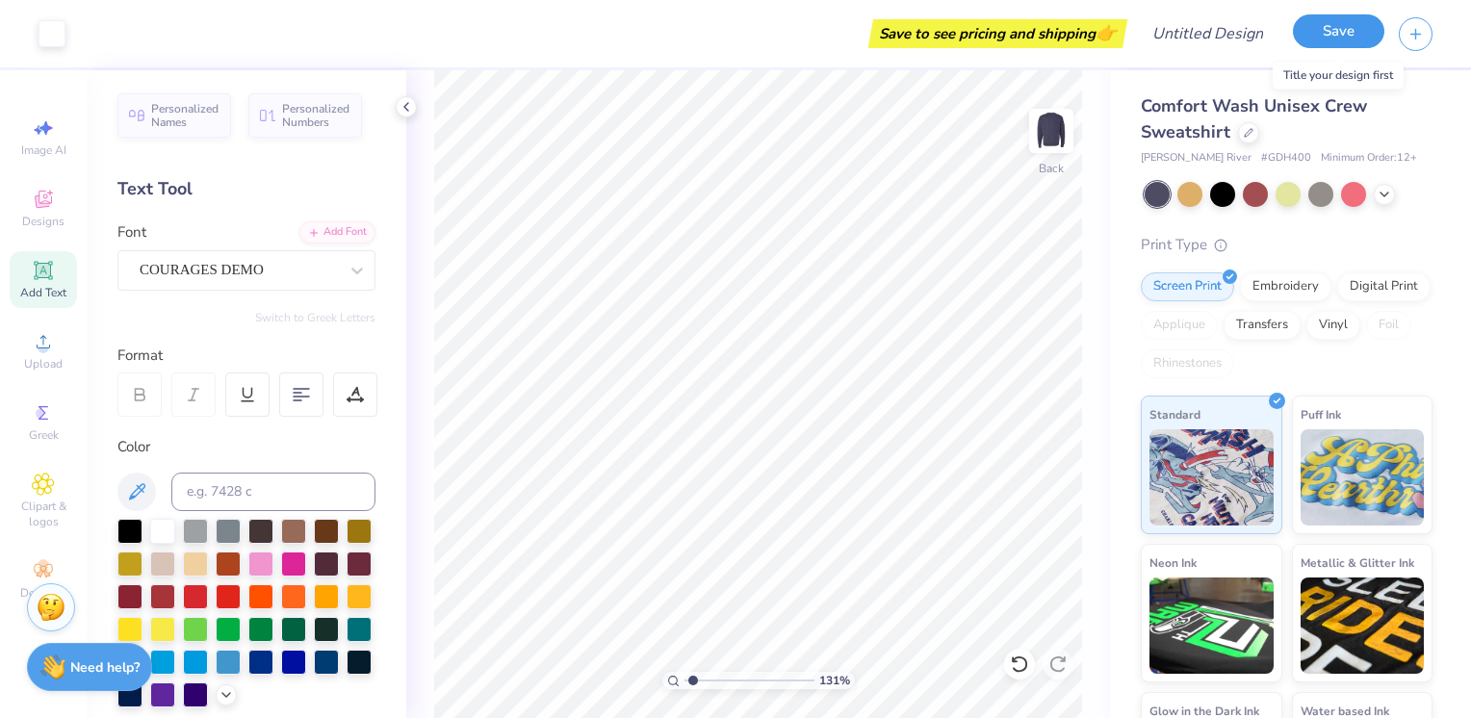
click at [1325, 49] on div "Save" at bounding box center [1338, 34] width 91 height 34
click at [1325, 28] on button "Save" at bounding box center [1338, 31] width 91 height 34
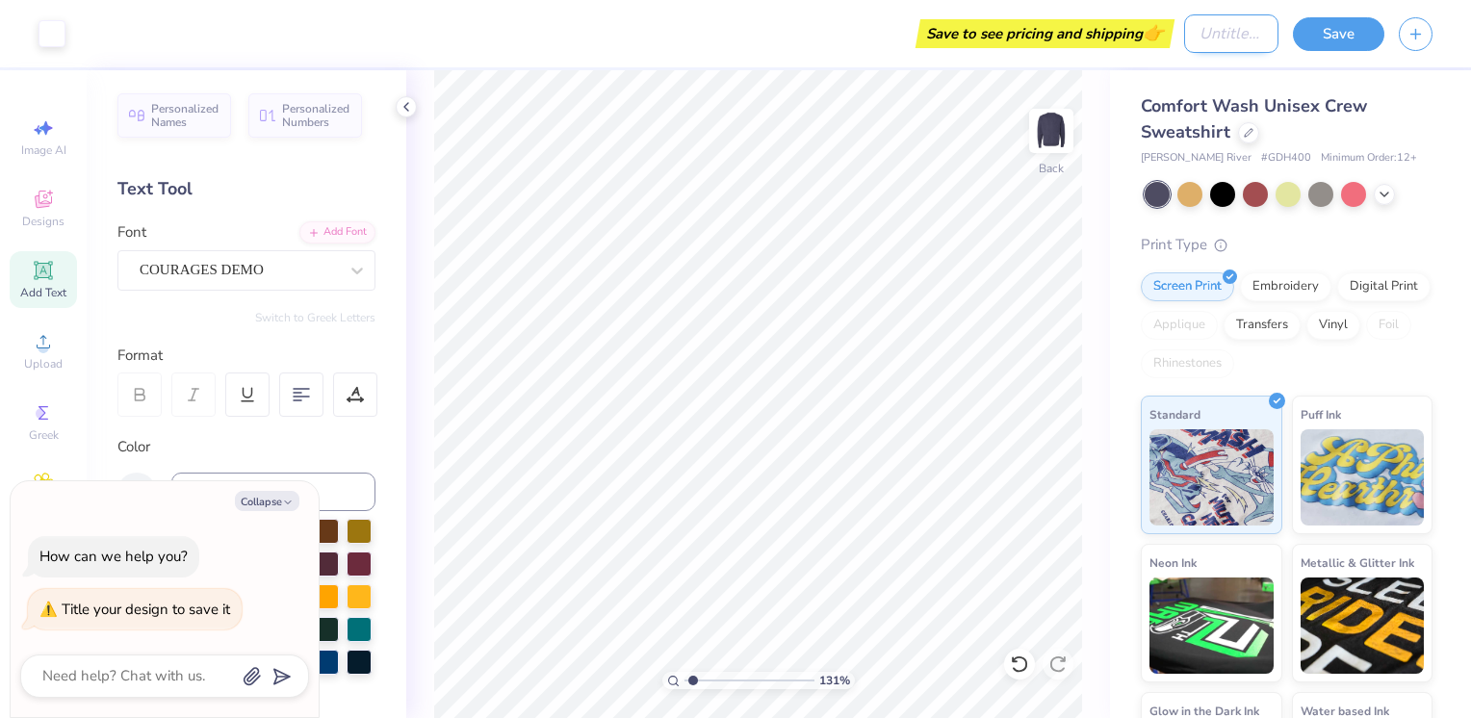
type textarea "x"
click at [1241, 33] on input "Design Title" at bounding box center [1231, 33] width 94 height 39
type input "U"
type input "1.308494099485"
type textarea "x"
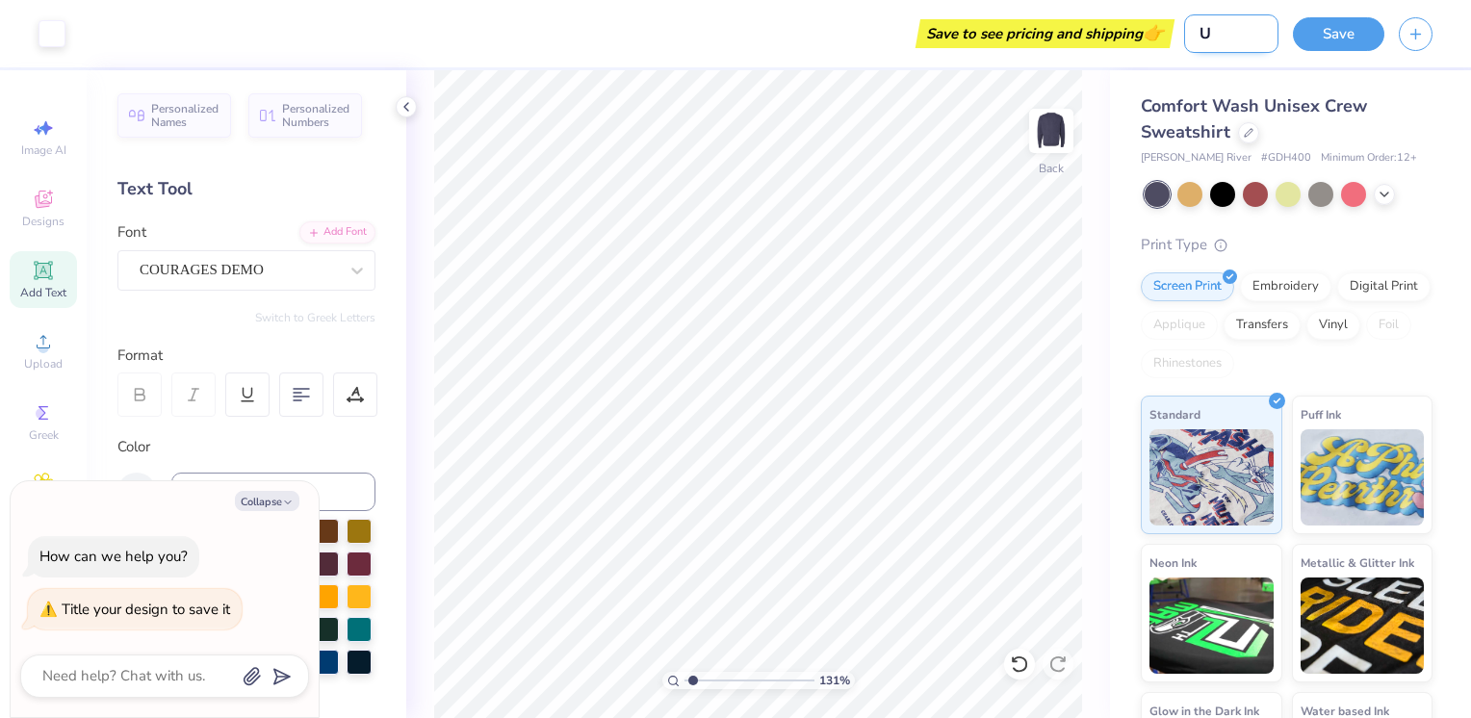
type input "UA"
type input "1.308494099485"
type textarea "x"
type input "UAH"
type input "1.308494099485"
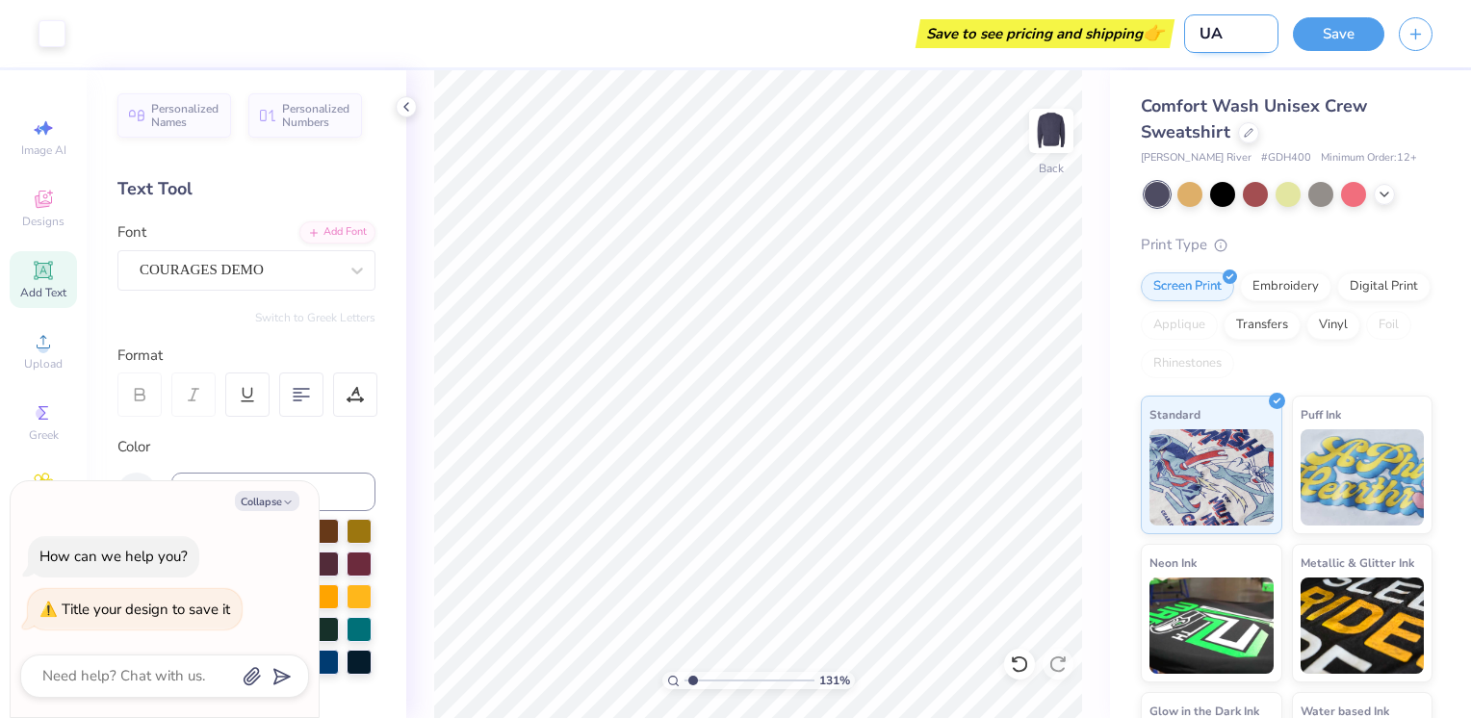
type textarea "x"
type input "UAH"
type input "1.308494099485"
type textarea "x"
type input "UAH A"
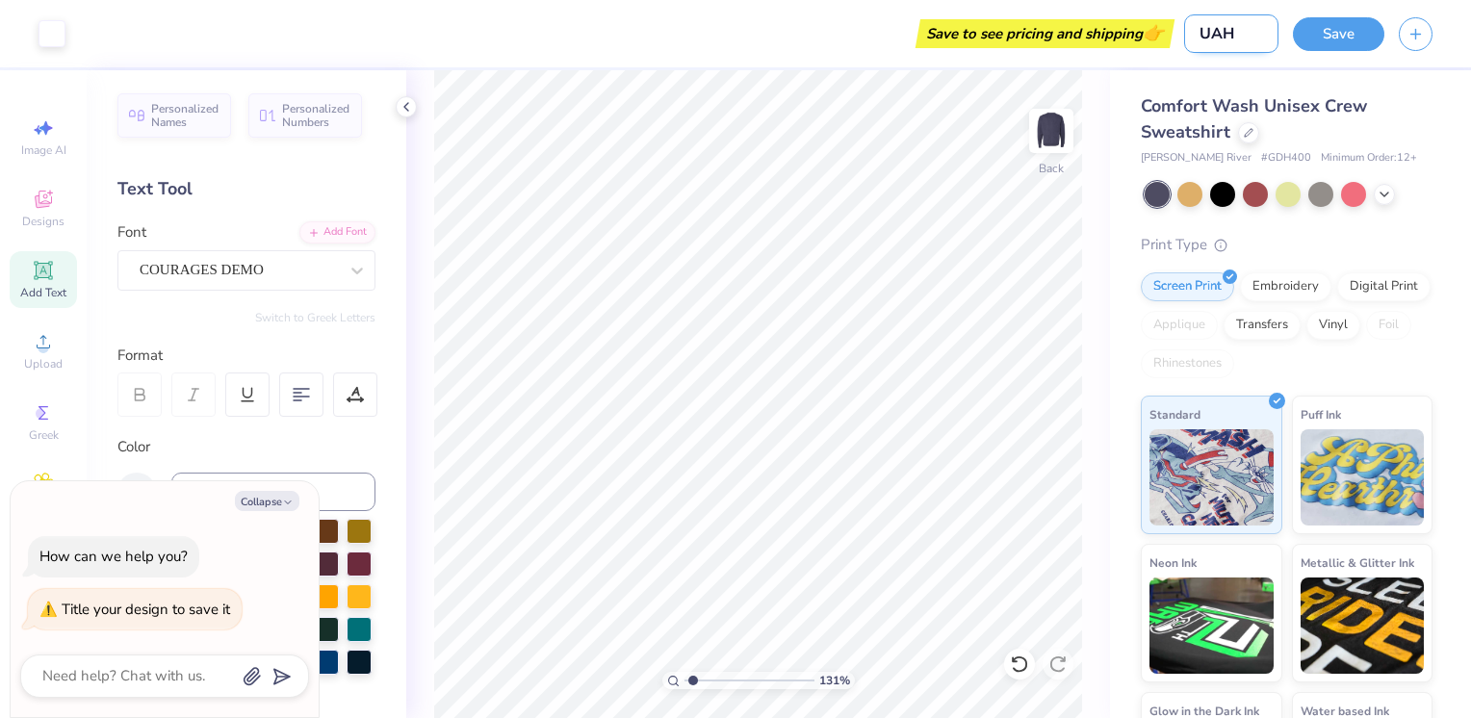
type input "1.308494099485"
type textarea "x"
type input "UAH AS"
type input "1.308494099485"
type textarea "x"
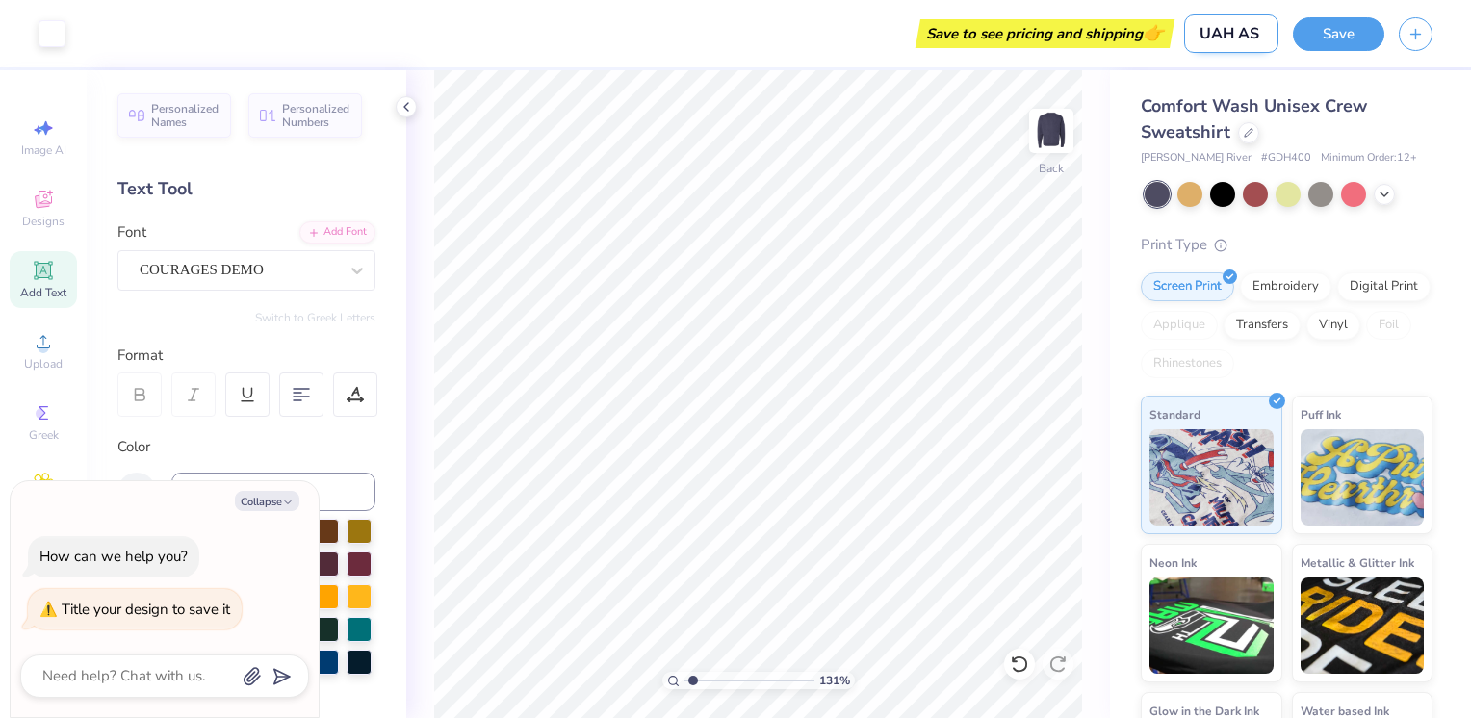
type input "UAH ASC"
type input "1.308494099485"
type textarea "x"
type input "UAH ASCE"
type input "1.308494099485"
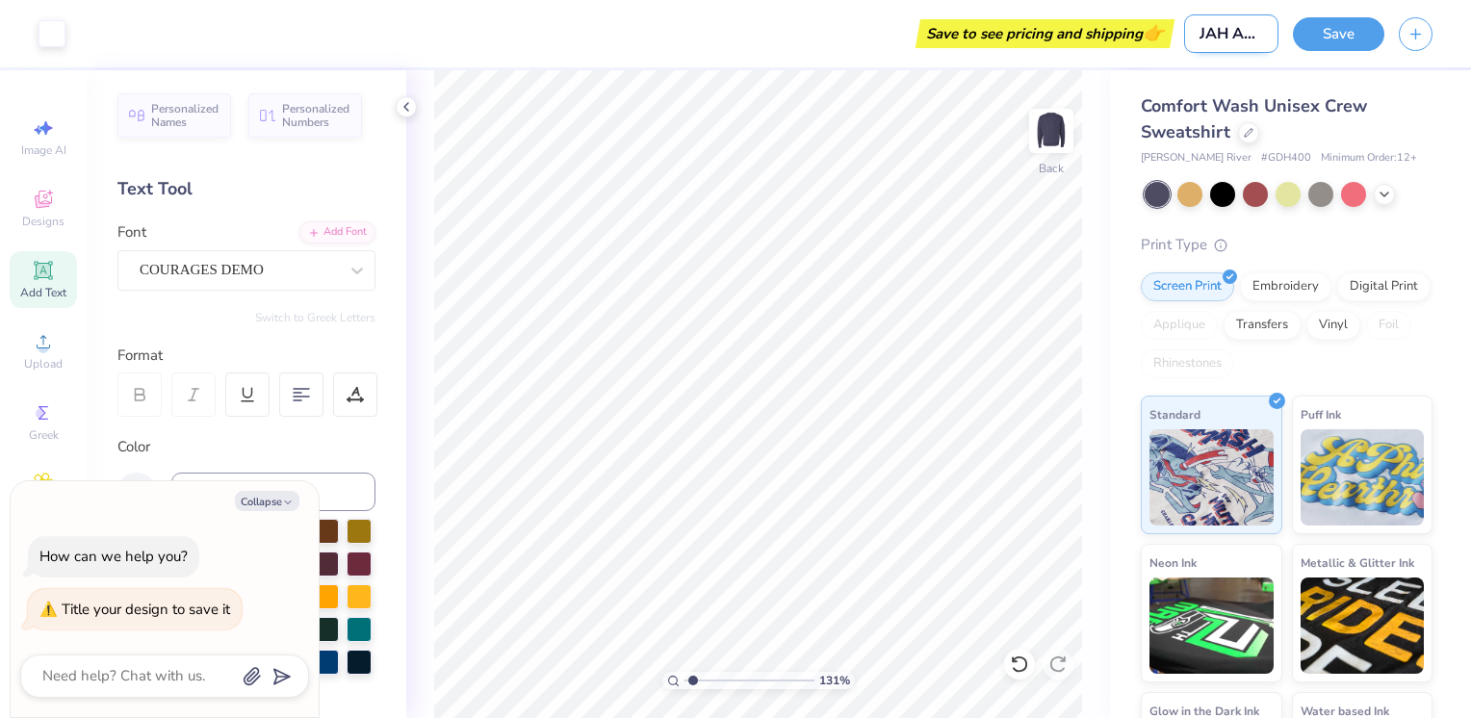
type textarea "x"
type input "UAH ASCE"
click at [1351, 37] on button "Save" at bounding box center [1338, 31] width 91 height 34
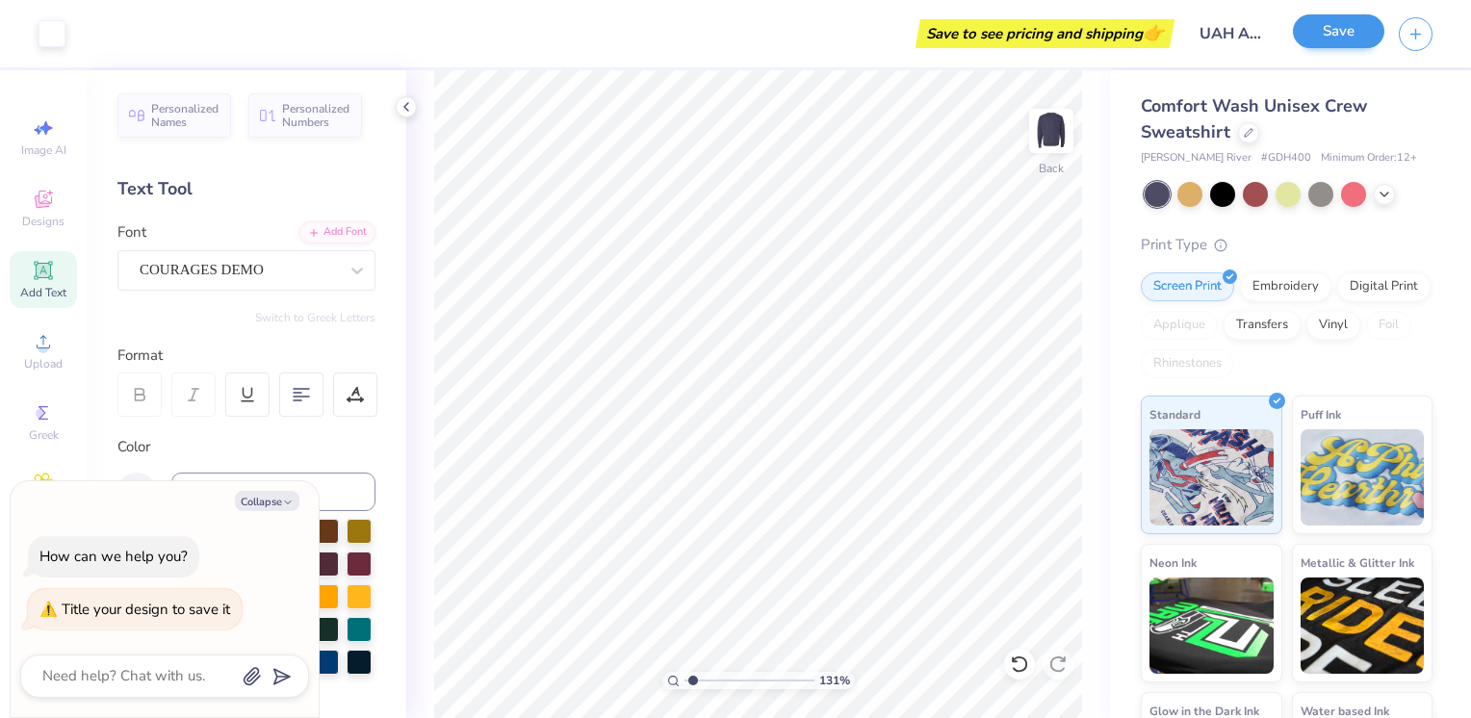
type textarea "x"
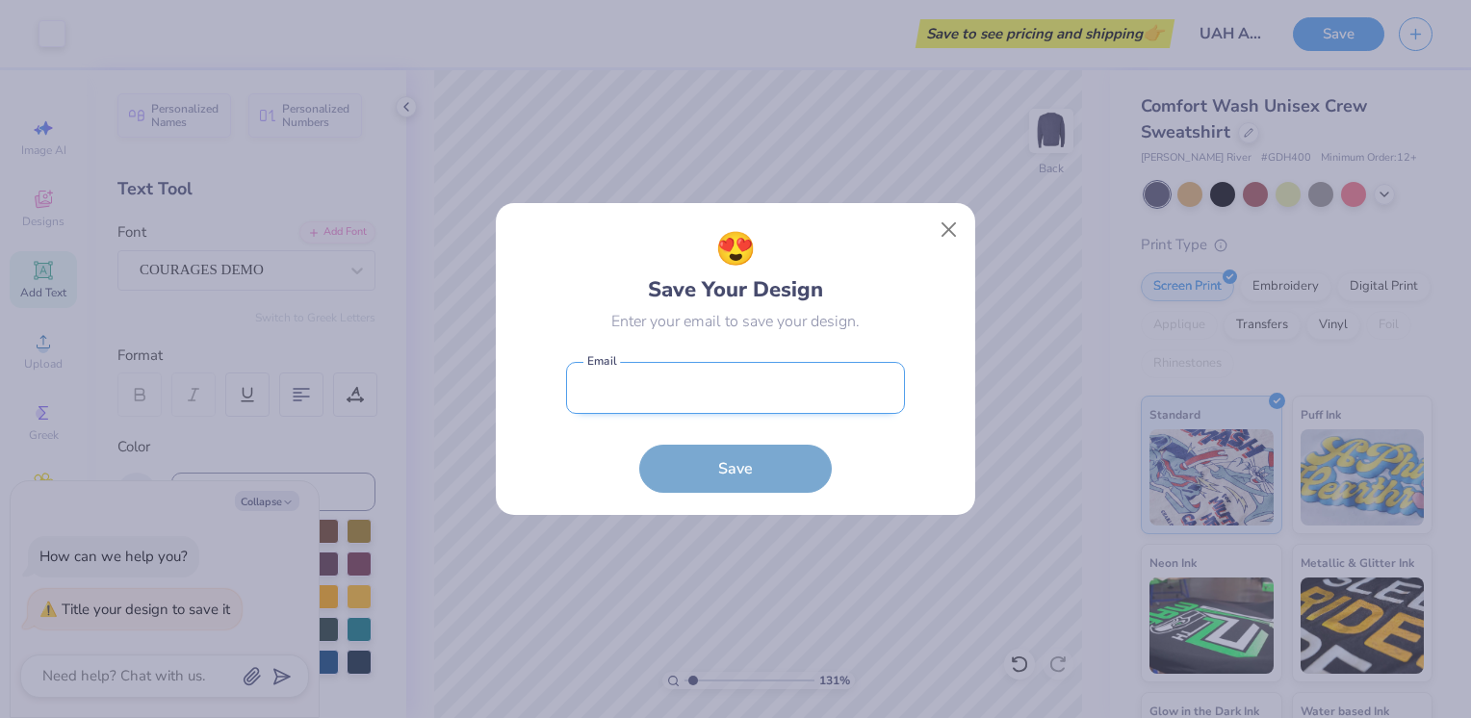
click at [731, 391] on input "email" at bounding box center [735, 388] width 339 height 53
type input "[EMAIL_ADDRESS][DOMAIN_NAME]"
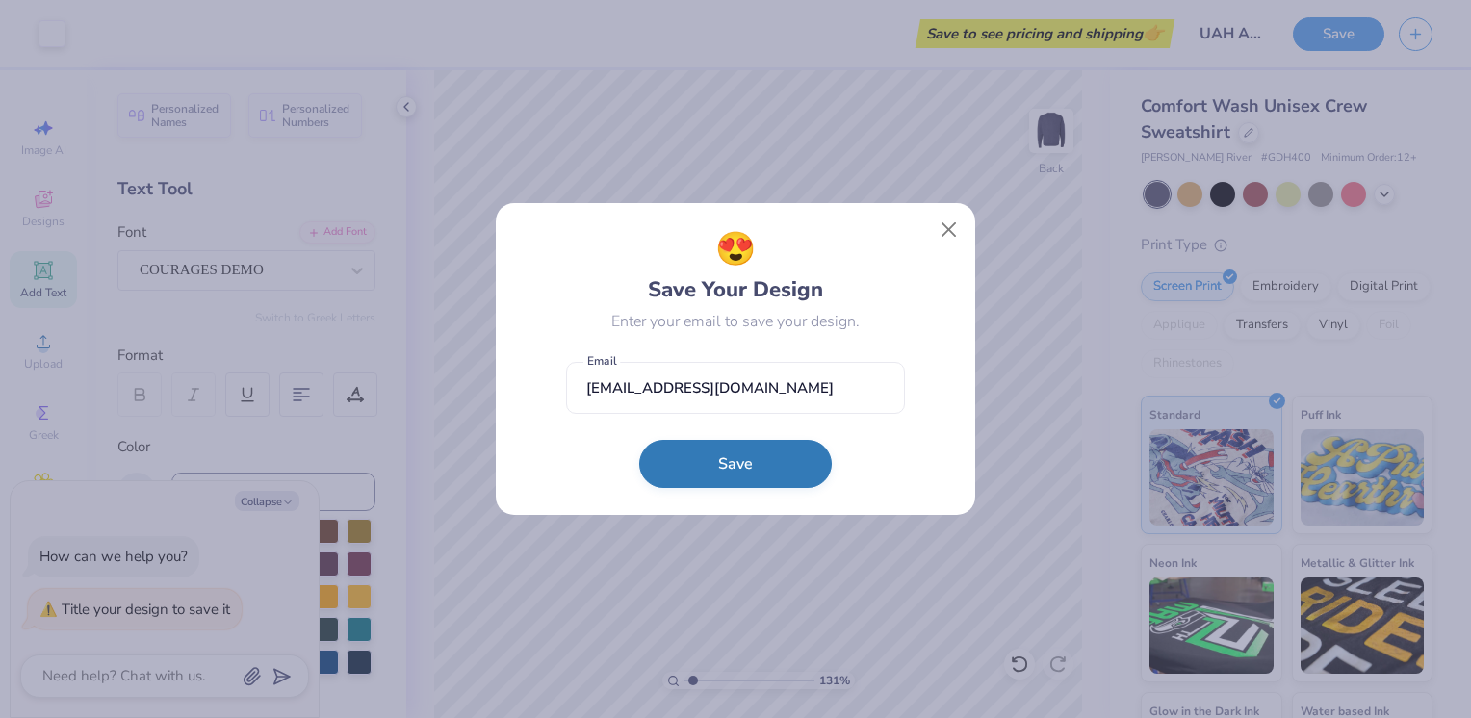
click at [697, 469] on button "Save" at bounding box center [735, 464] width 193 height 48
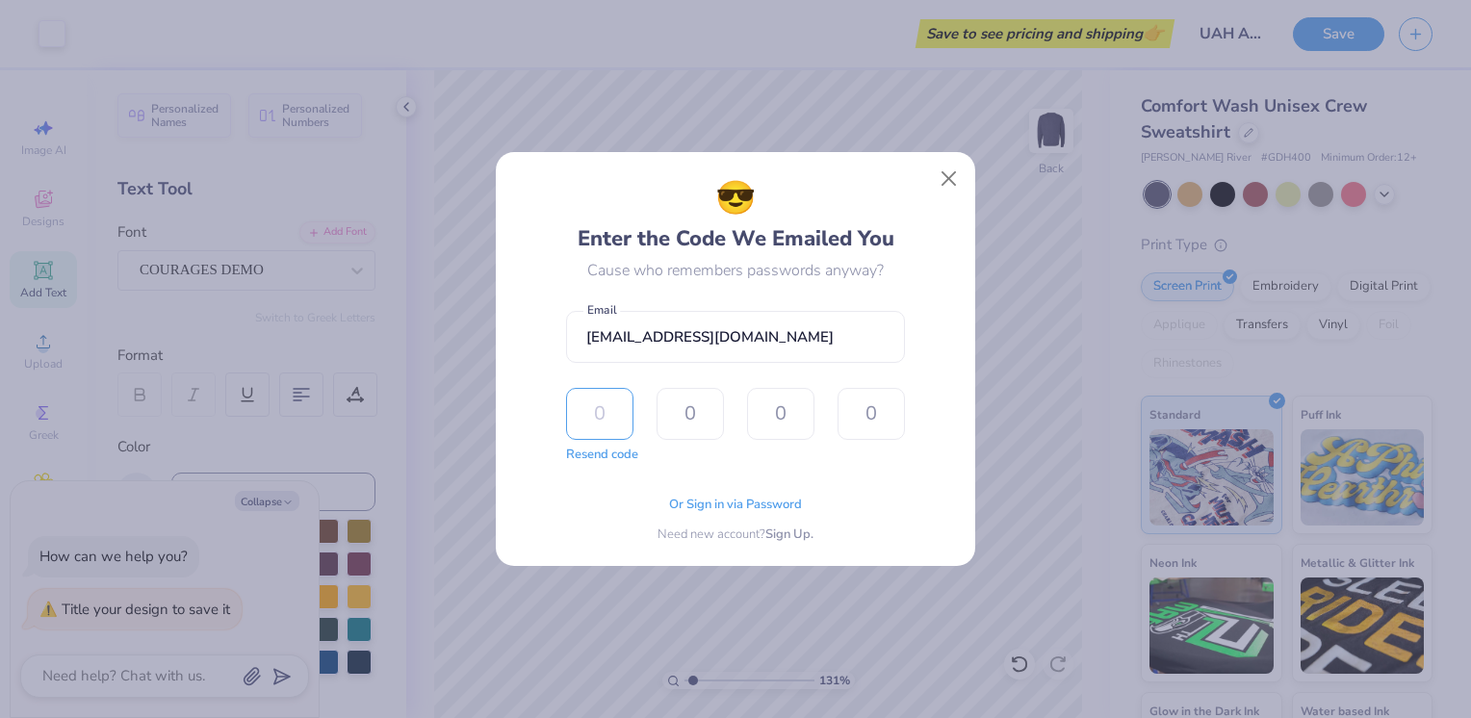
type input "1"
type input "4"
type input "9"
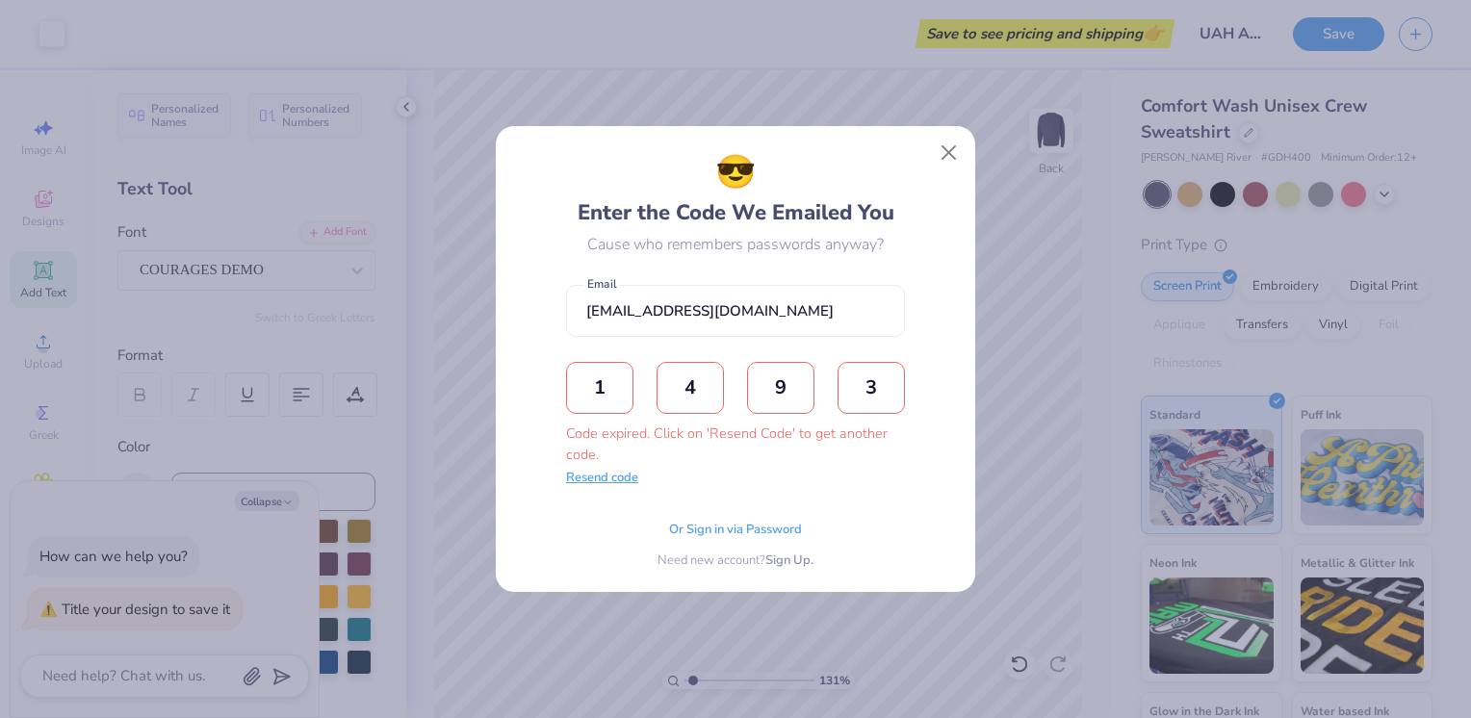
type input "3"
click at [612, 479] on button "Resend code" at bounding box center [602, 478] width 72 height 19
click at [586, 386] on input "text" at bounding box center [599, 388] width 67 height 52
type input "1"
type input "5"
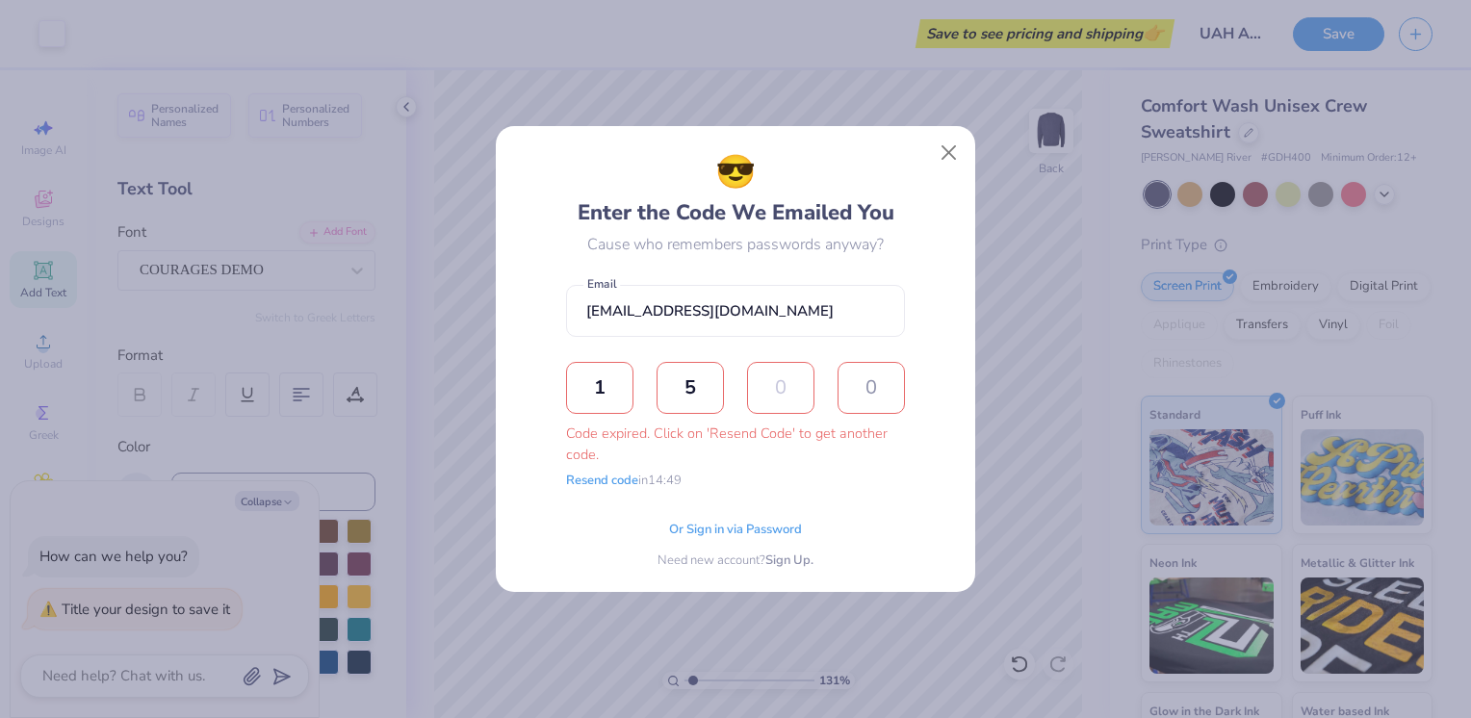
type input "2"
type input "9"
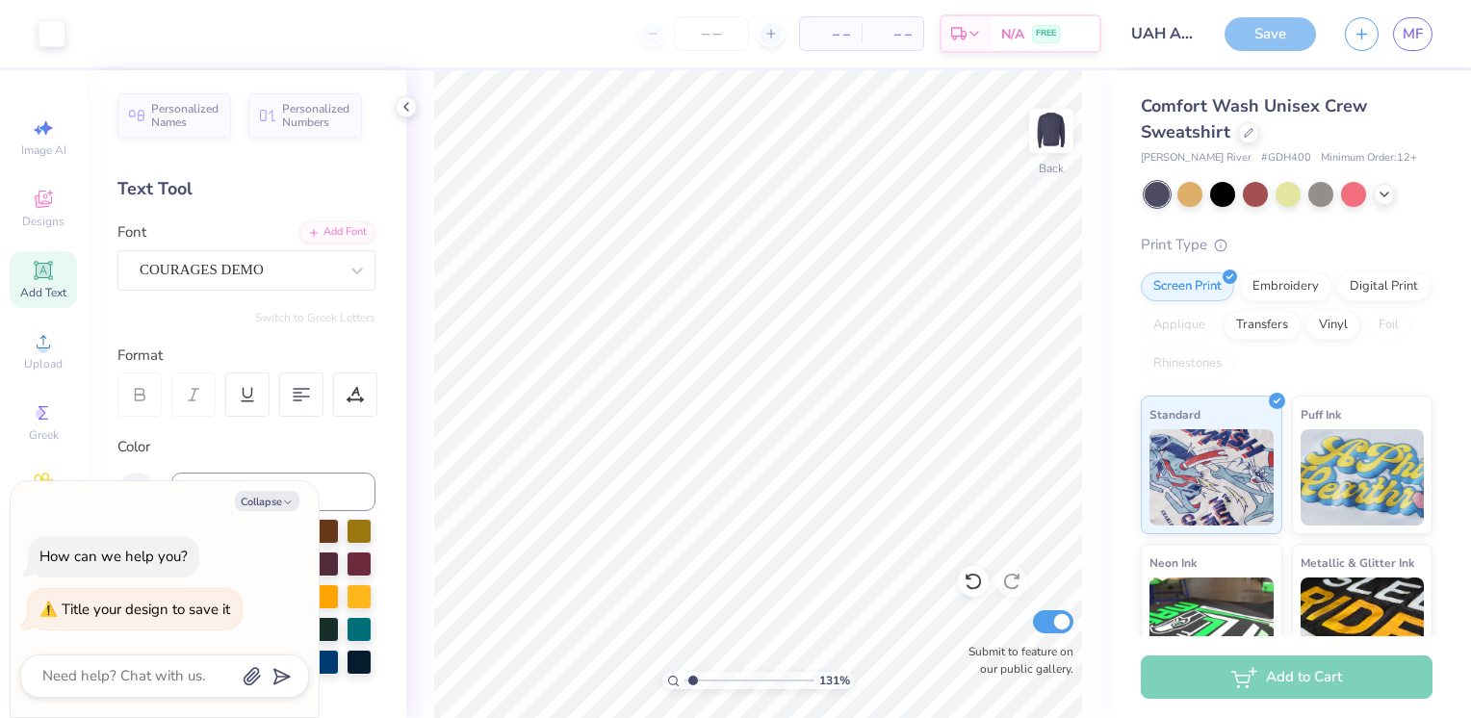
type input "1.308494099485"
type textarea "x"
